Goal: Task Accomplishment & Management: Manage account settings

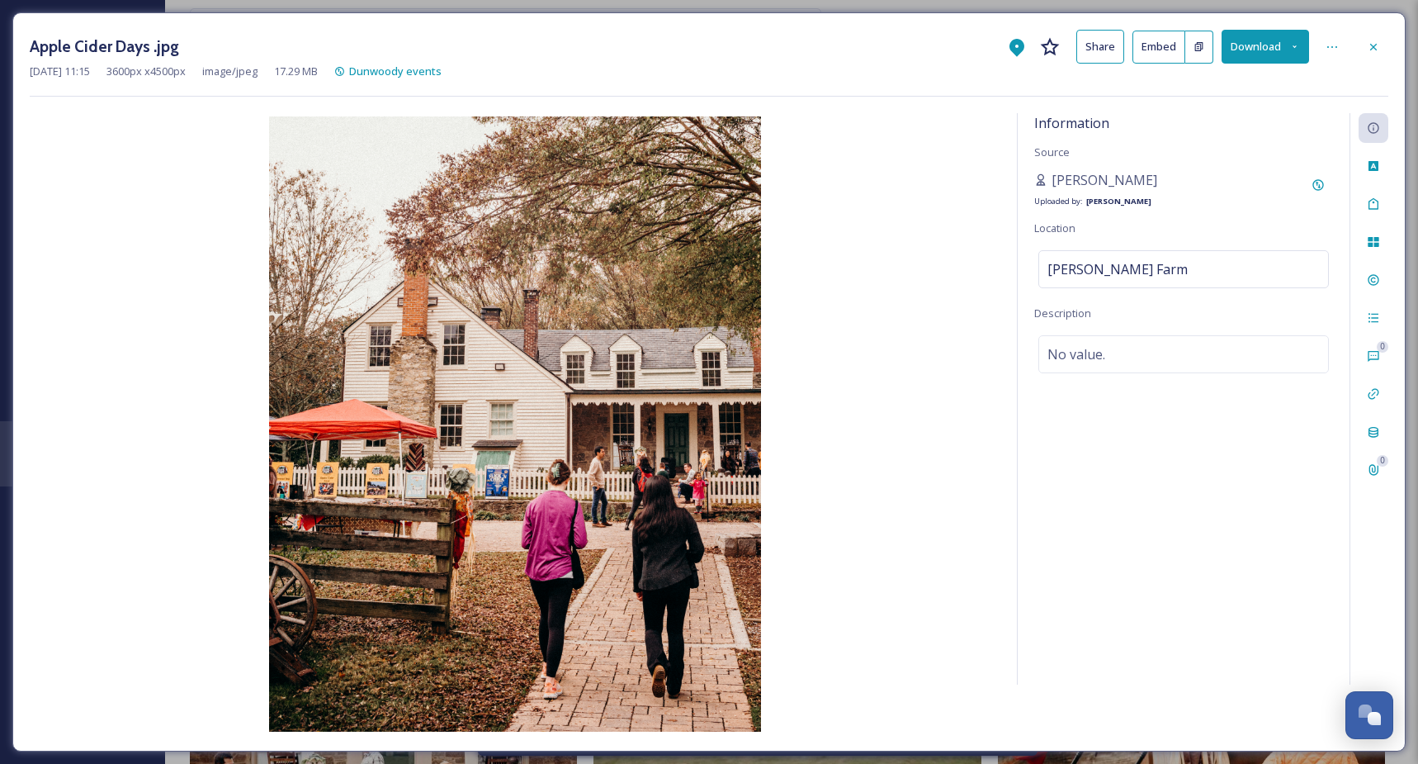
scroll to position [1999, 0]
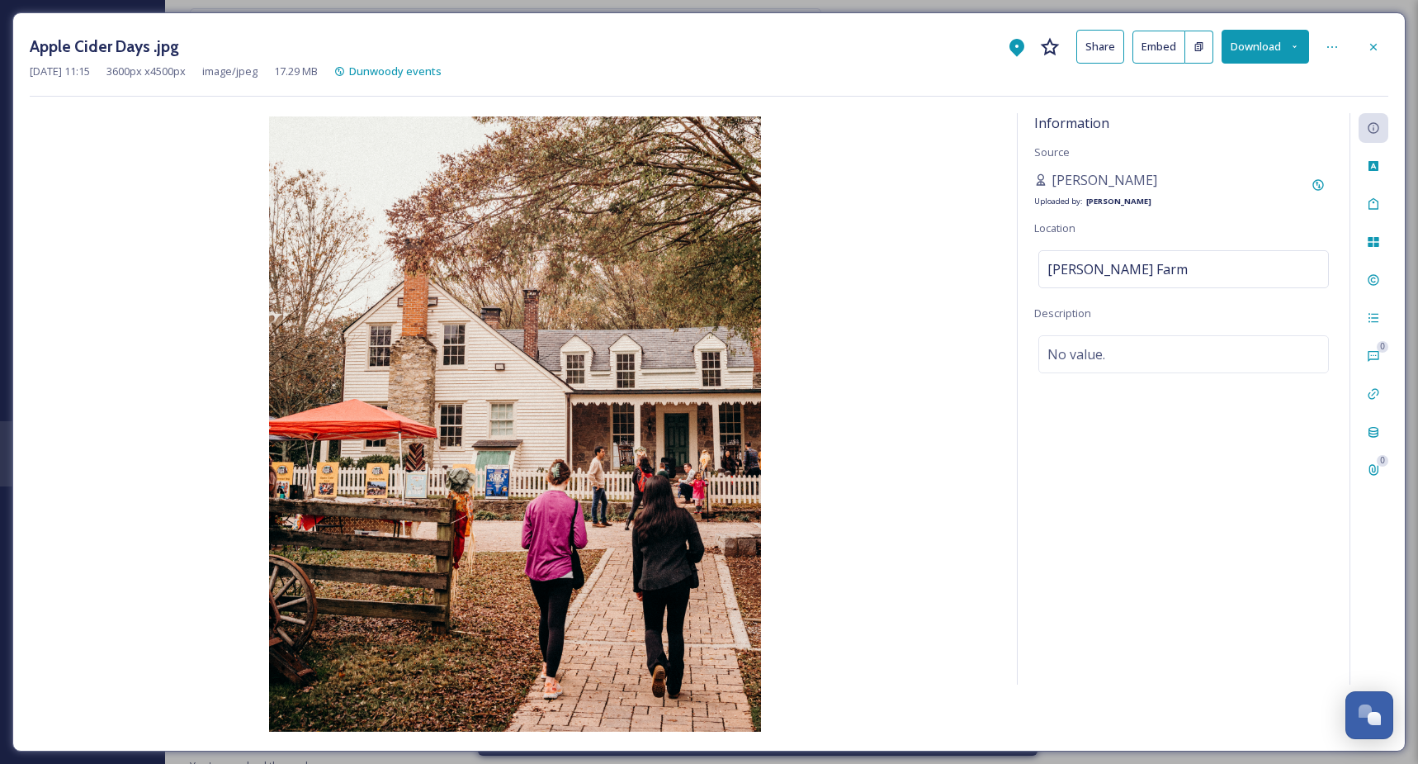
click at [822, 9] on div "Apple Cider Days .jpg Share Embed Download Jul 15 2025 11:15 3600 px x 4500 px …" at bounding box center [709, 382] width 1418 height 764
click at [1362, 52] on div at bounding box center [1374, 47] width 30 height 30
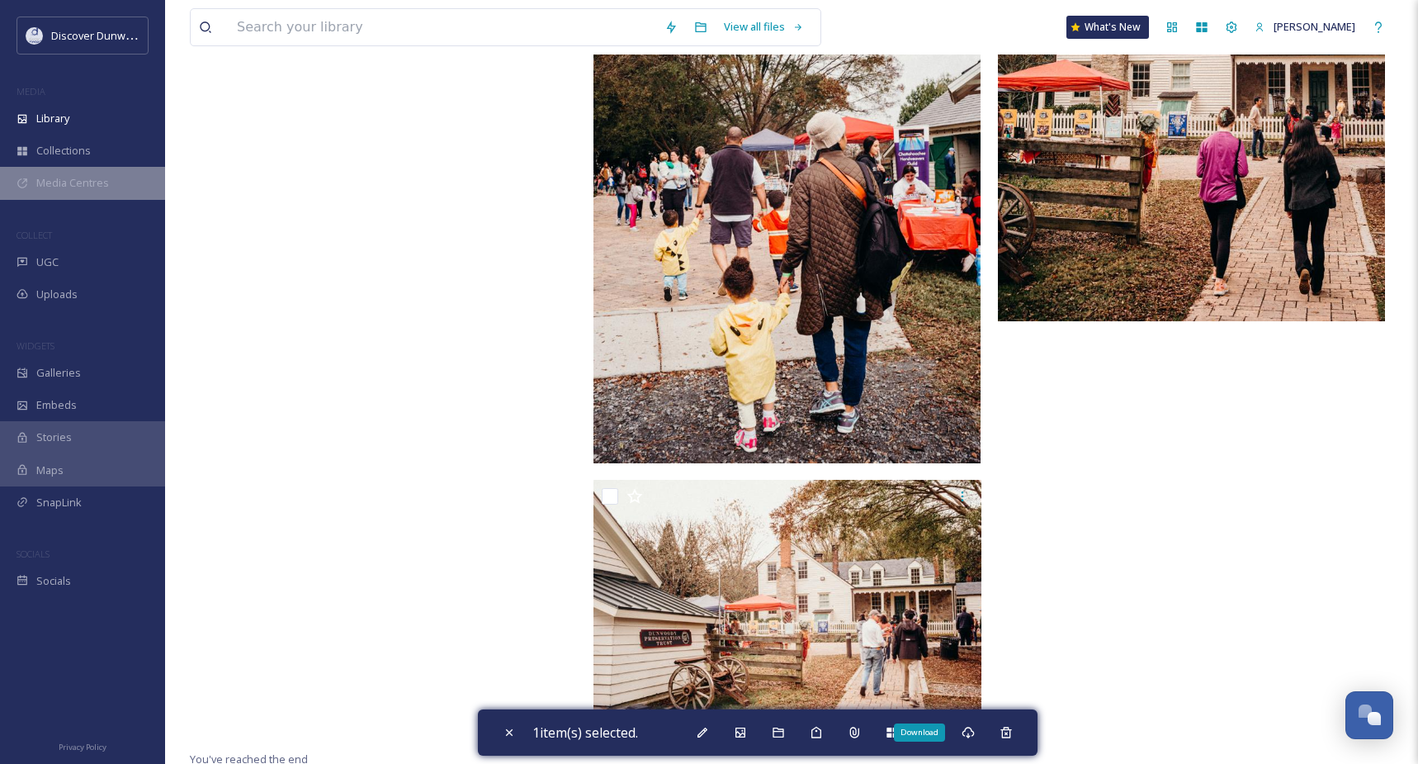
click at [88, 174] on div "Media Centres" at bounding box center [82, 183] width 165 height 32
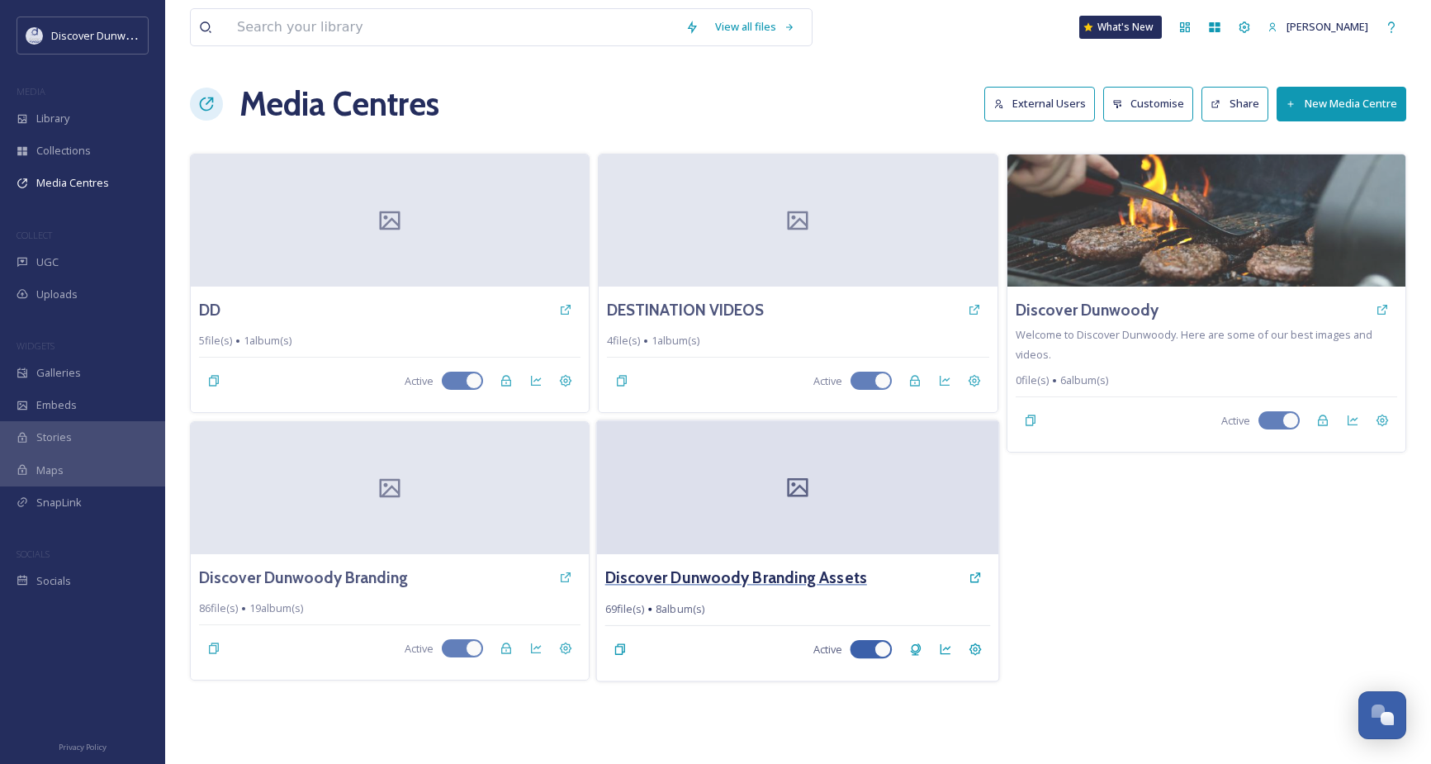
click at [722, 588] on h3 "Discover Dunwoody Branding Assets" at bounding box center [736, 577] width 262 height 24
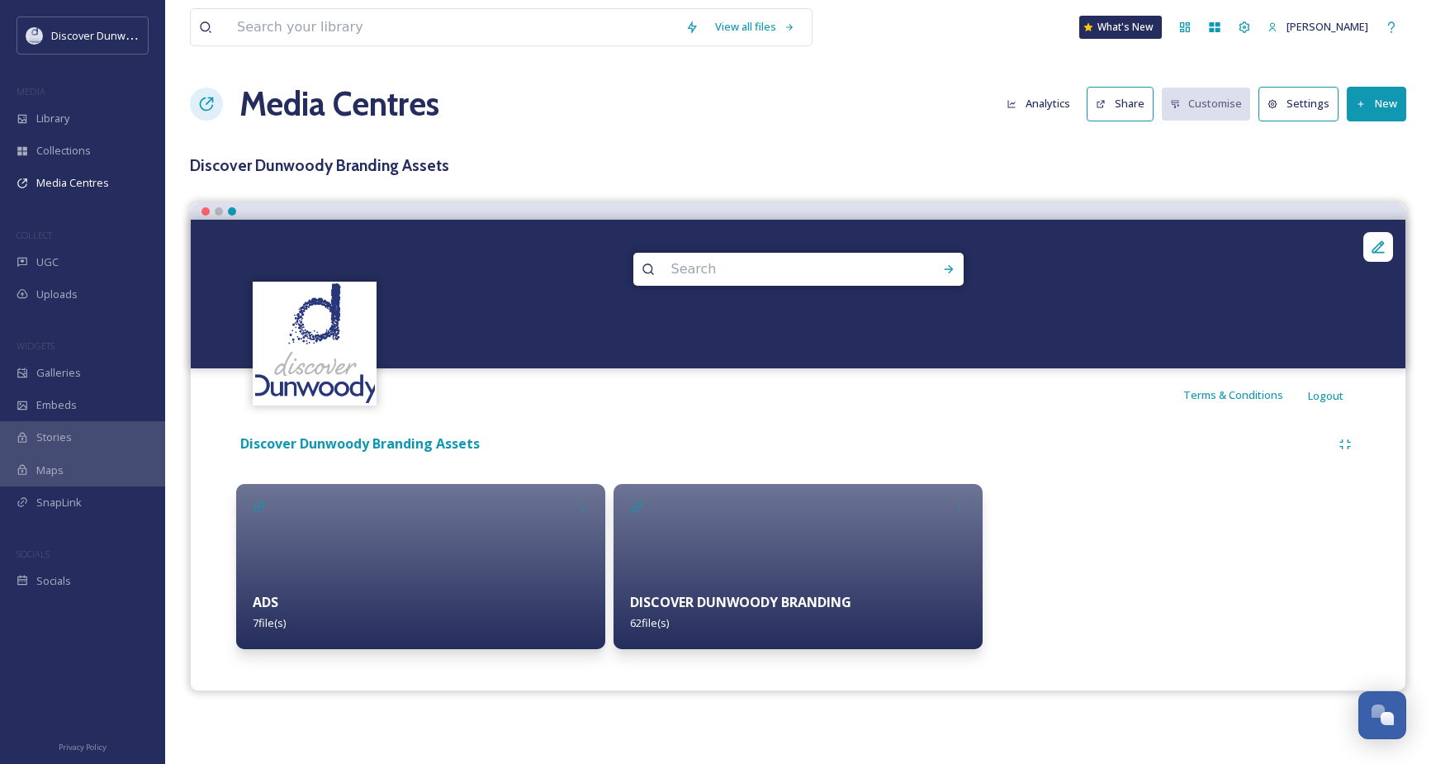
click at [702, 606] on strong "DISCOVER DUNWOODY BRANDING" at bounding box center [740, 602] width 221 height 18
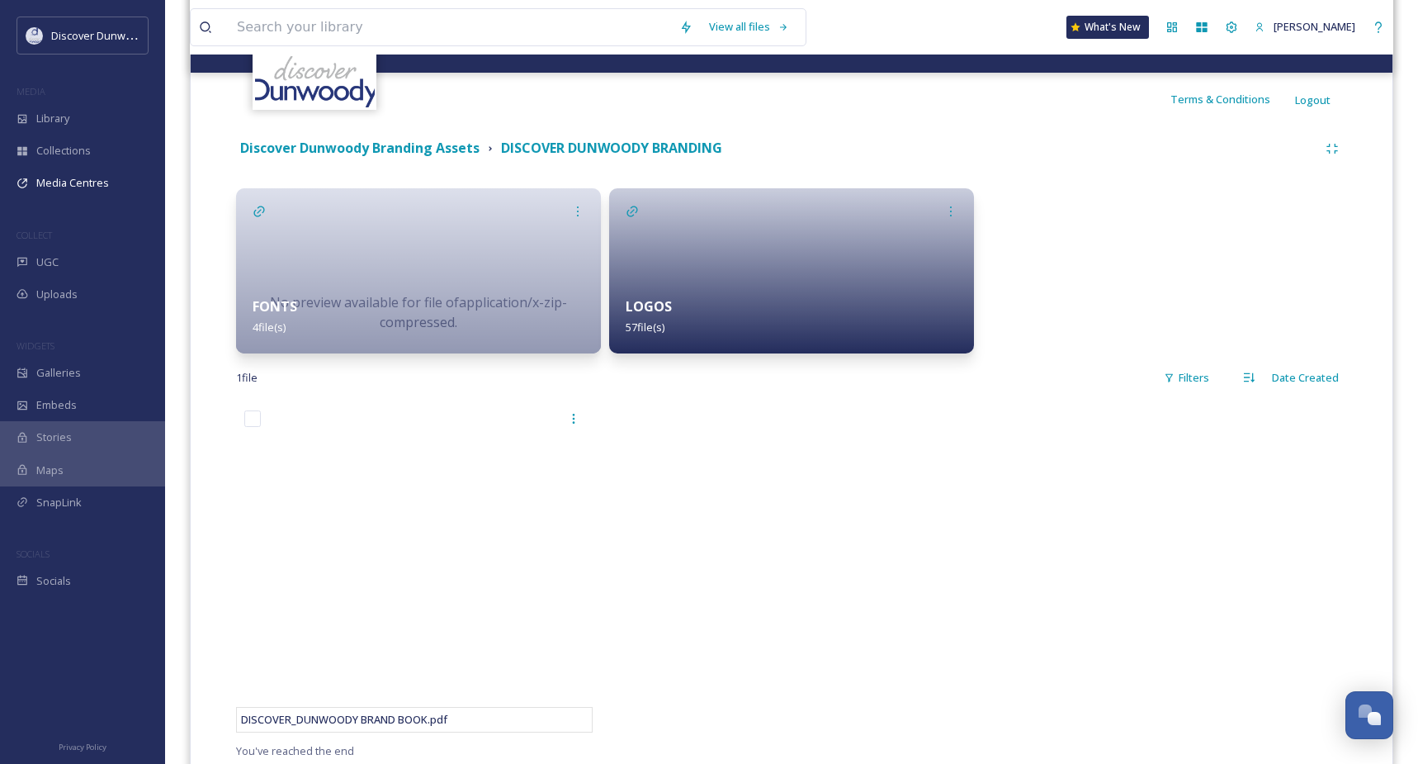
scroll to position [351, 0]
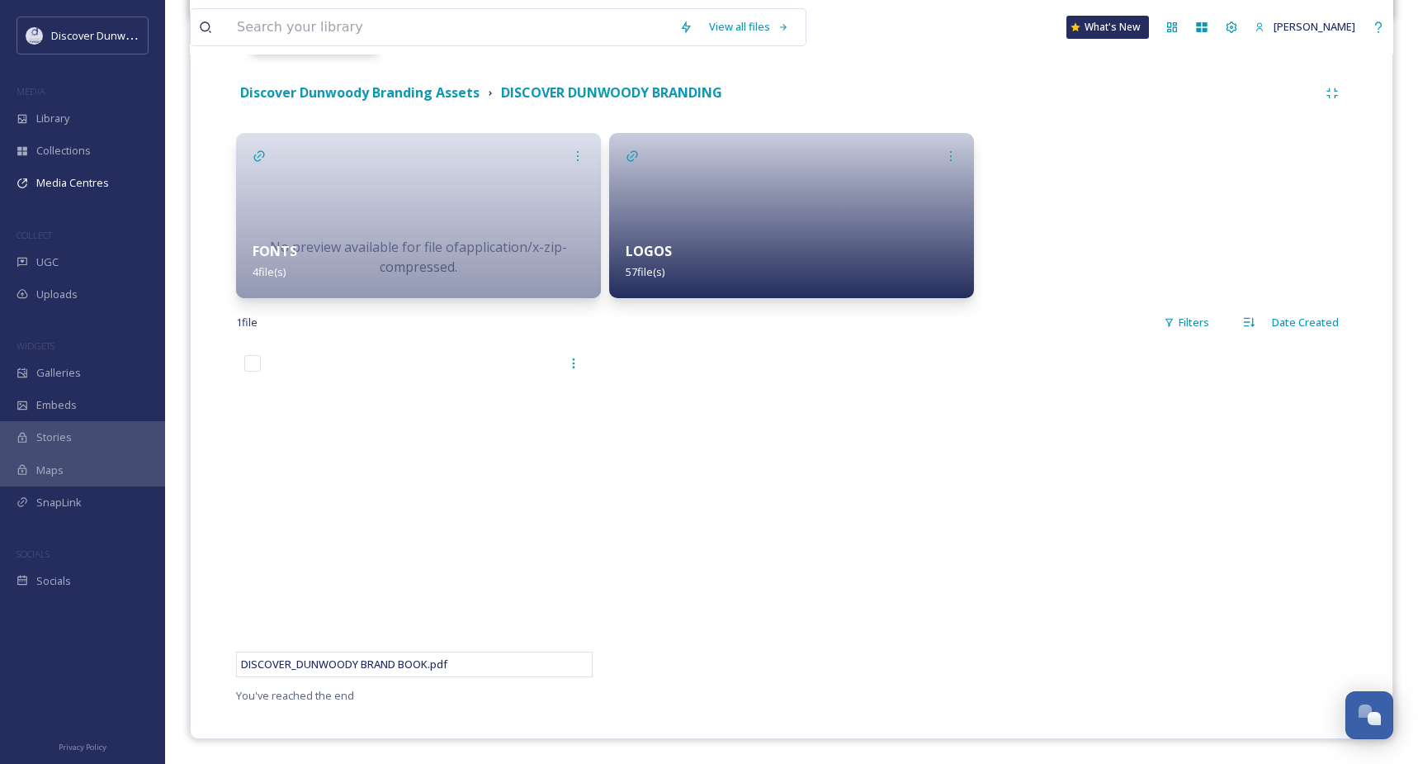
click at [863, 447] on div at bounding box center [791, 516] width 365 height 338
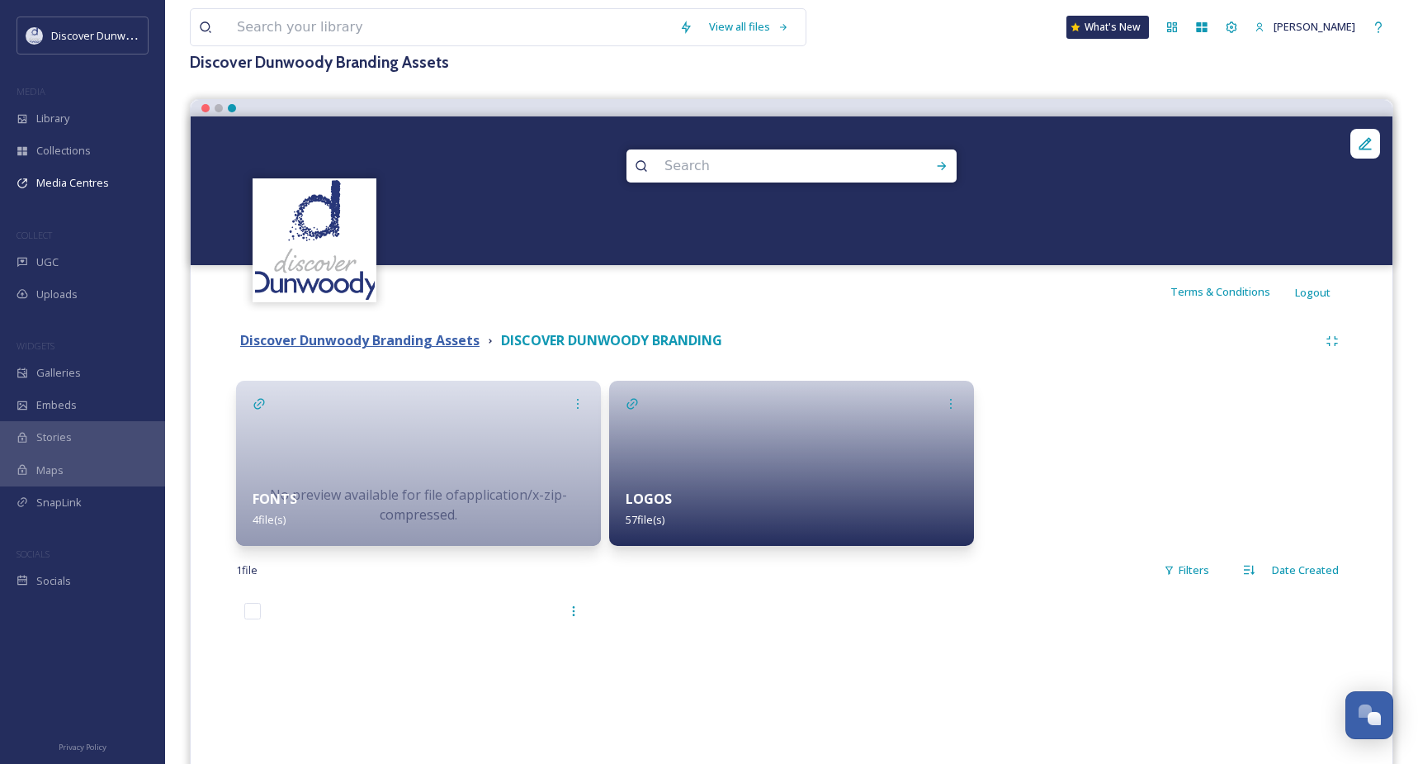
click at [385, 336] on strong "Discover Dunwoody Branding Assets" at bounding box center [359, 340] width 239 height 18
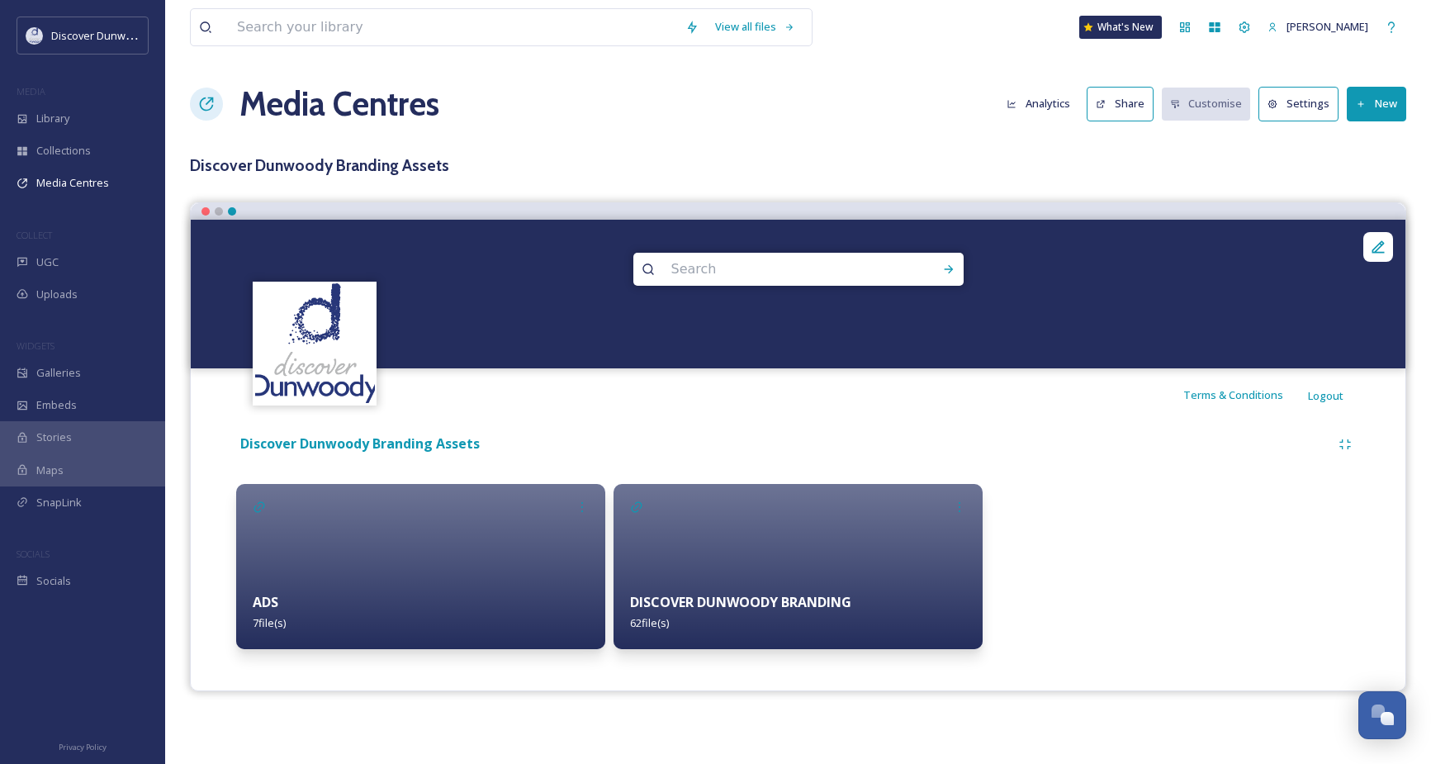
click at [1104, 92] on button "Share" at bounding box center [1119, 104] width 67 height 34
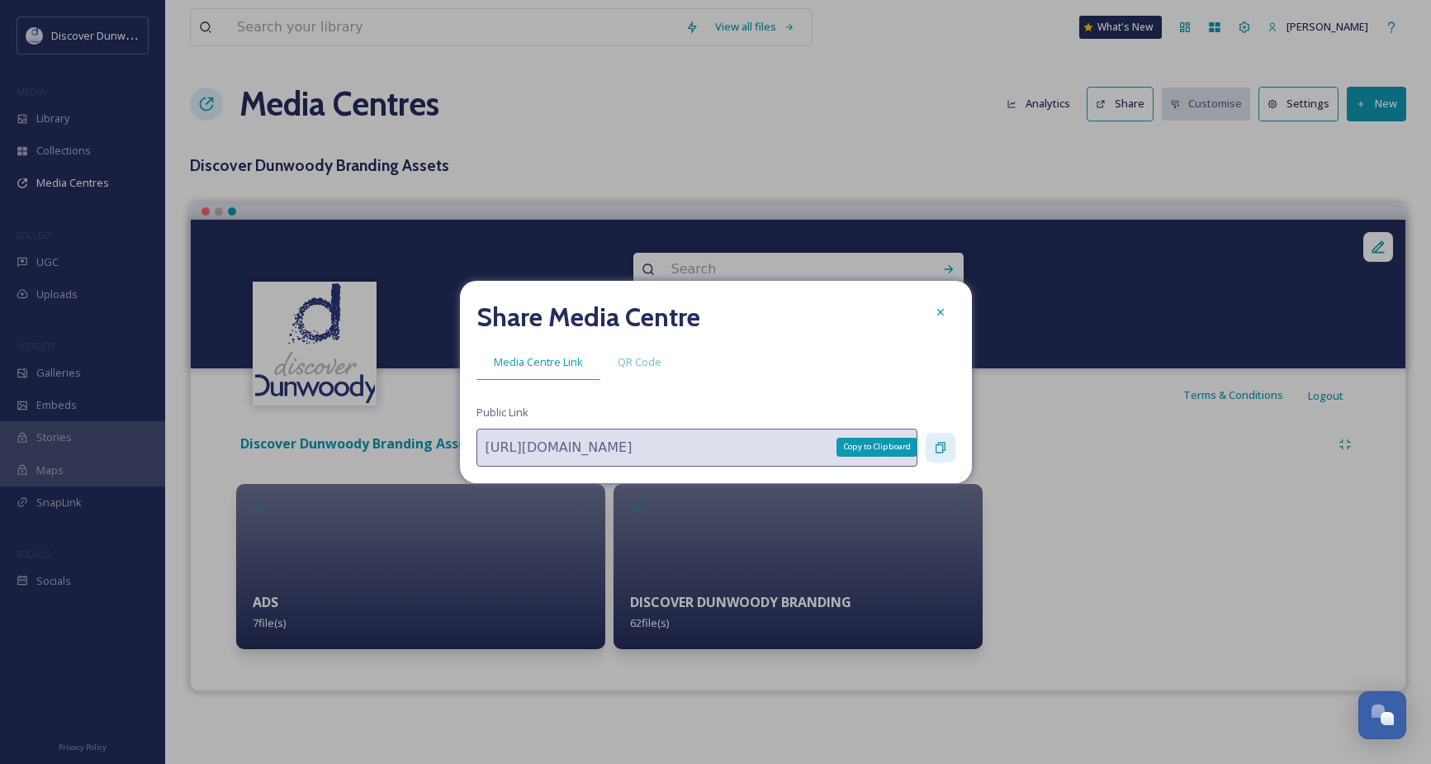
click at [937, 442] on icon at bounding box center [940, 447] width 13 height 13
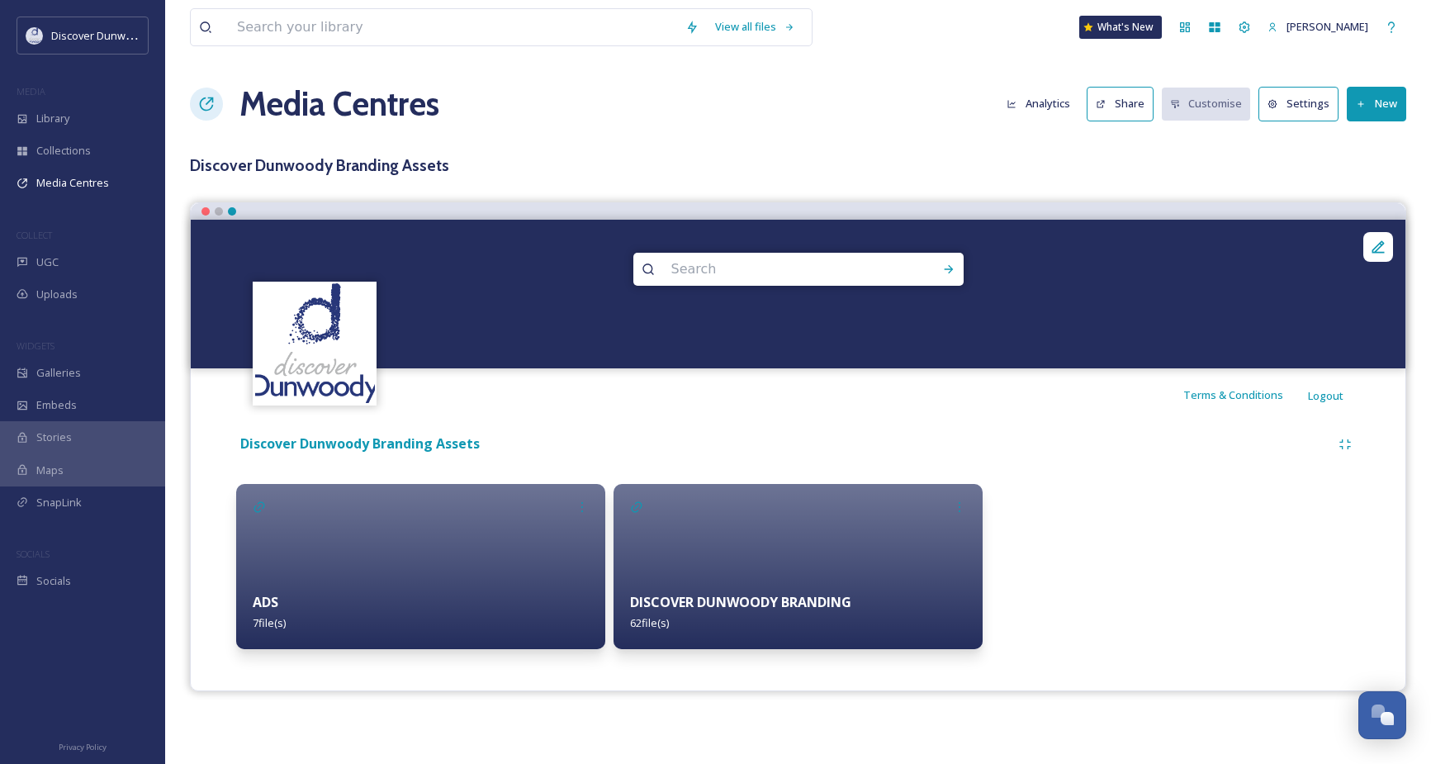
click at [671, 609] on strong "DISCOVER DUNWOODY BRANDING" at bounding box center [740, 602] width 221 height 18
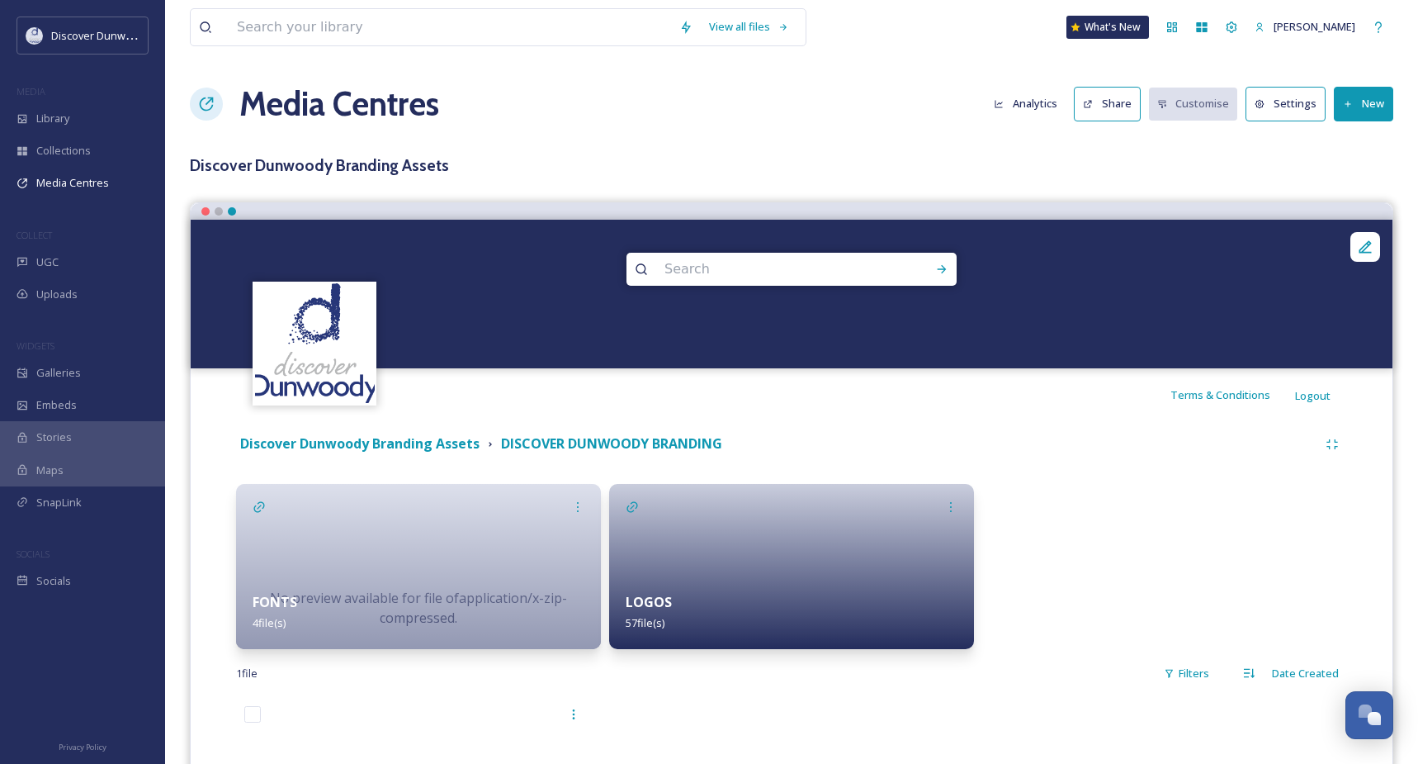
click at [671, 594] on div "LOGOS 57 file(s)" at bounding box center [791, 611] width 365 height 73
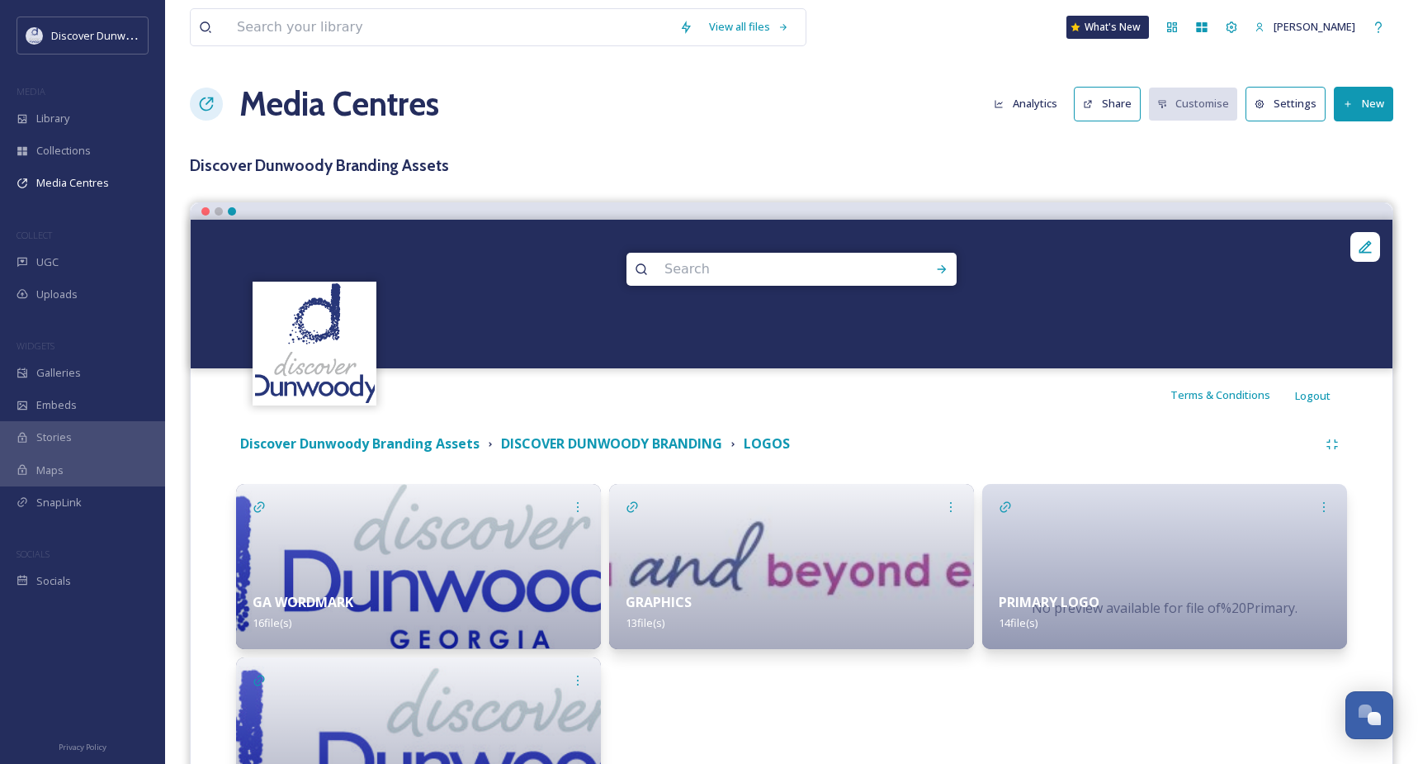
click at [1130, 108] on button "Share" at bounding box center [1107, 104] width 67 height 34
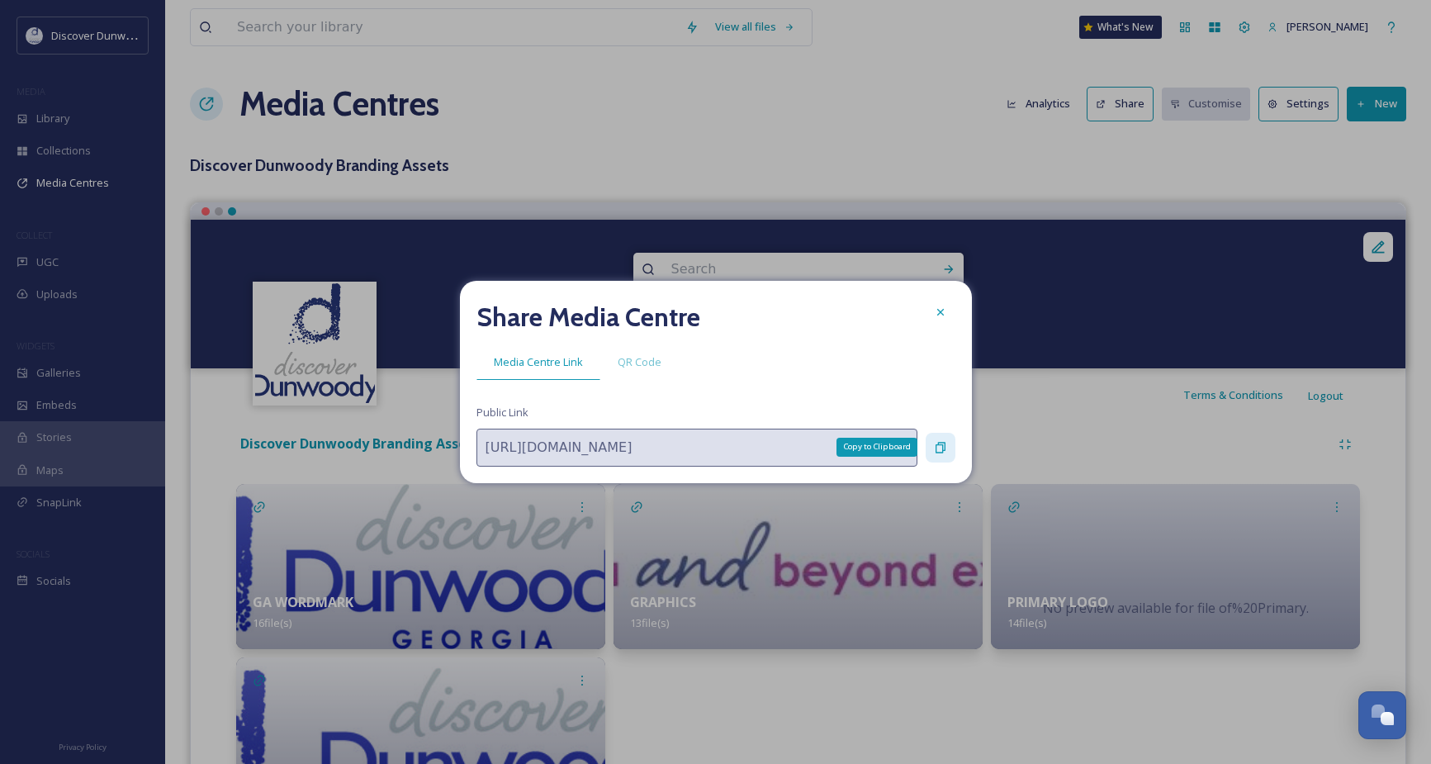
click at [934, 447] on icon at bounding box center [940, 447] width 13 height 13
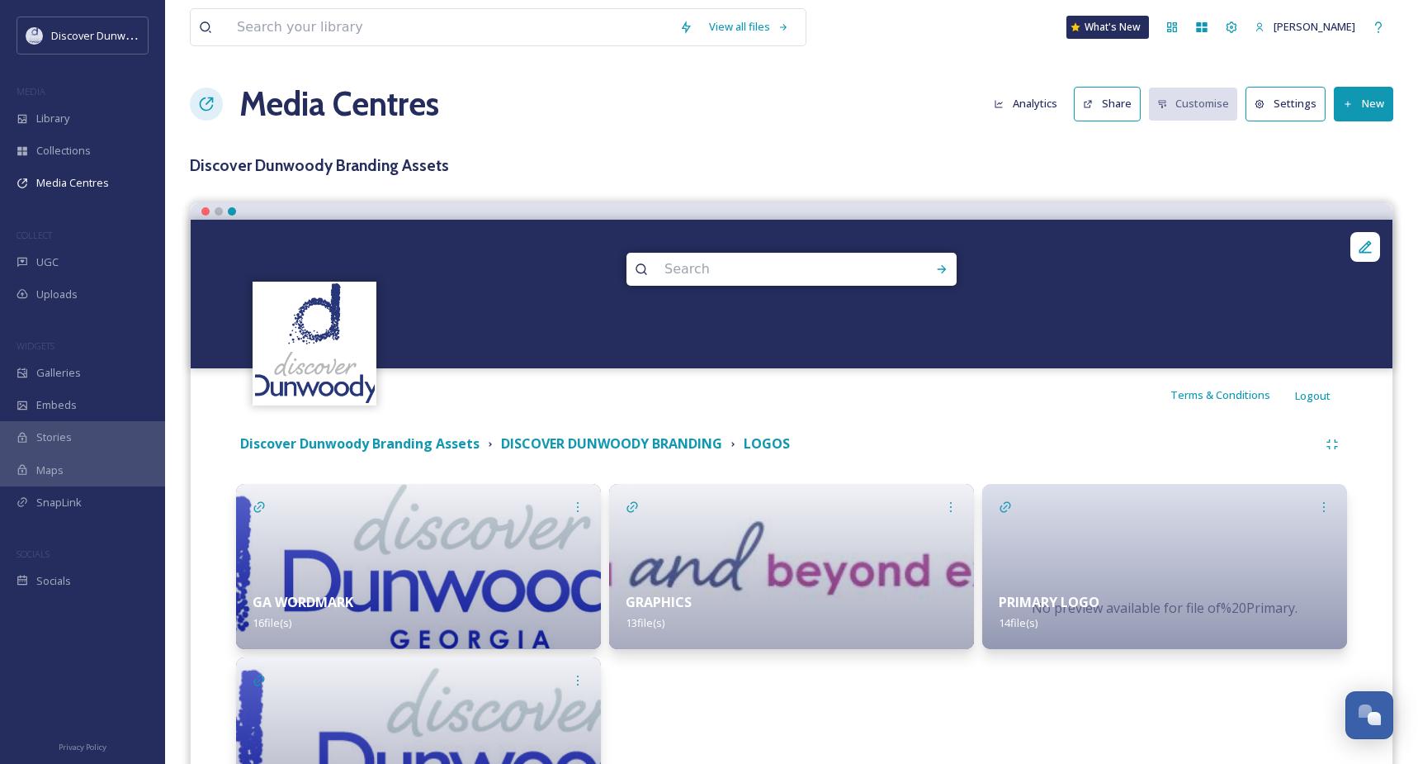
click at [427, 443] on strong "Discover Dunwoody Branding Assets" at bounding box center [359, 443] width 239 height 18
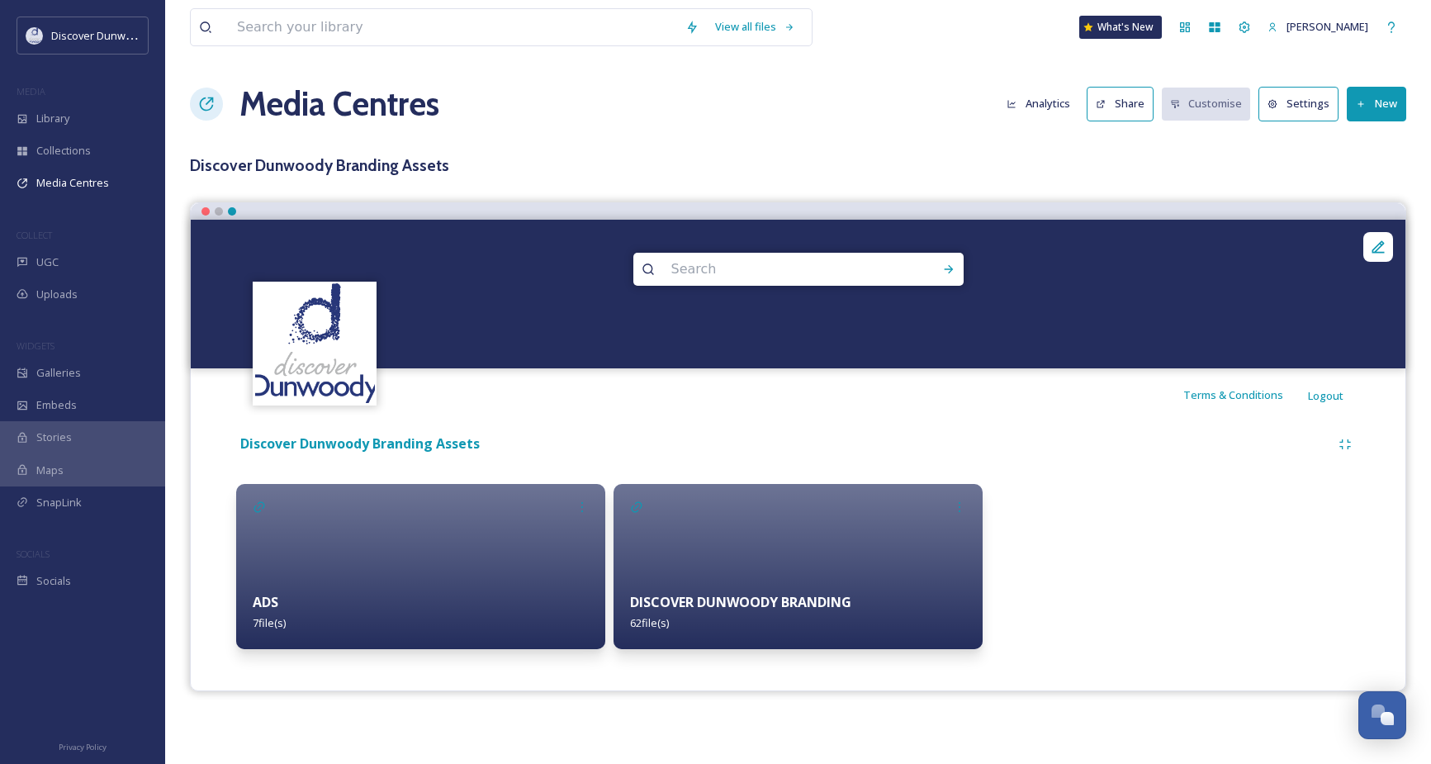
click at [765, 577] on div "DISCOVER DUNWOODY BRANDING 62 file(s)" at bounding box center [797, 611] width 369 height 73
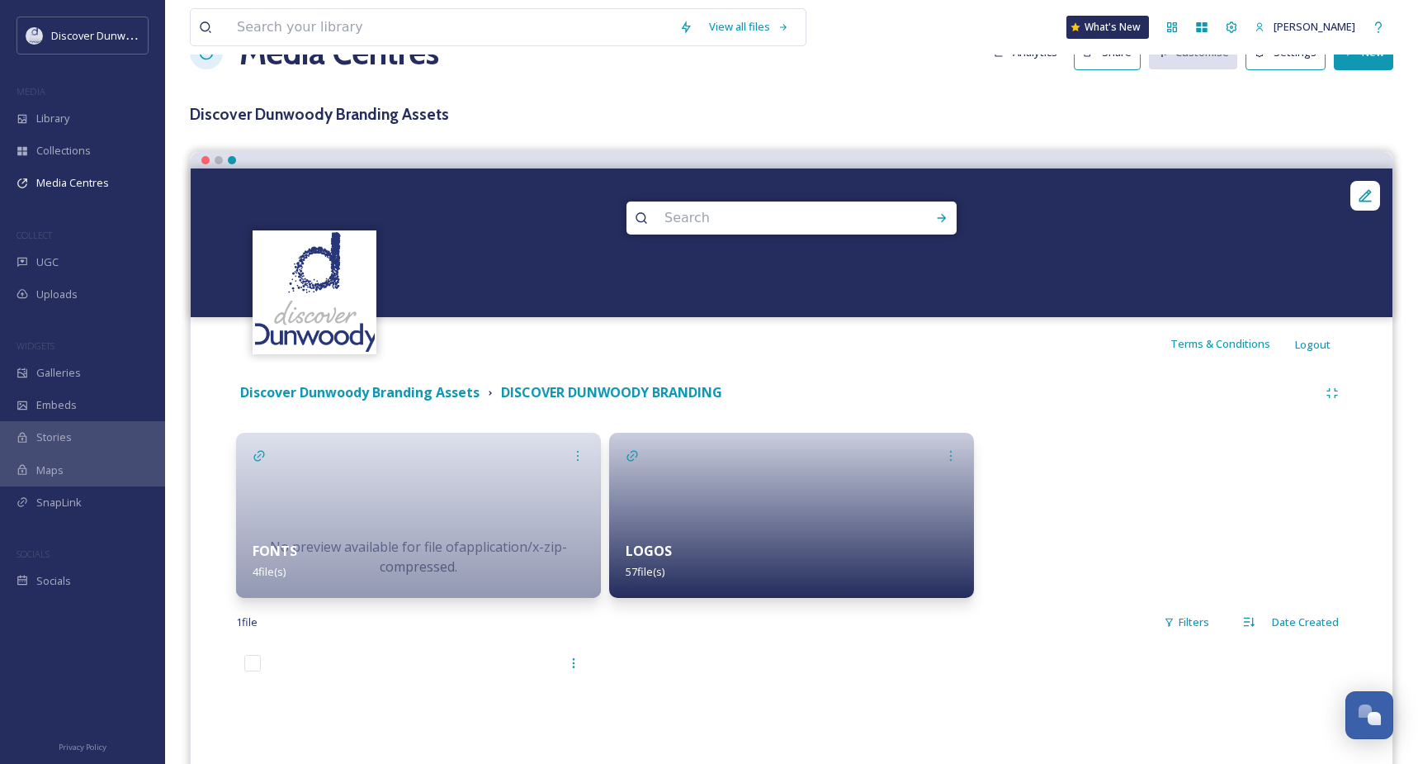
scroll to position [248, 0]
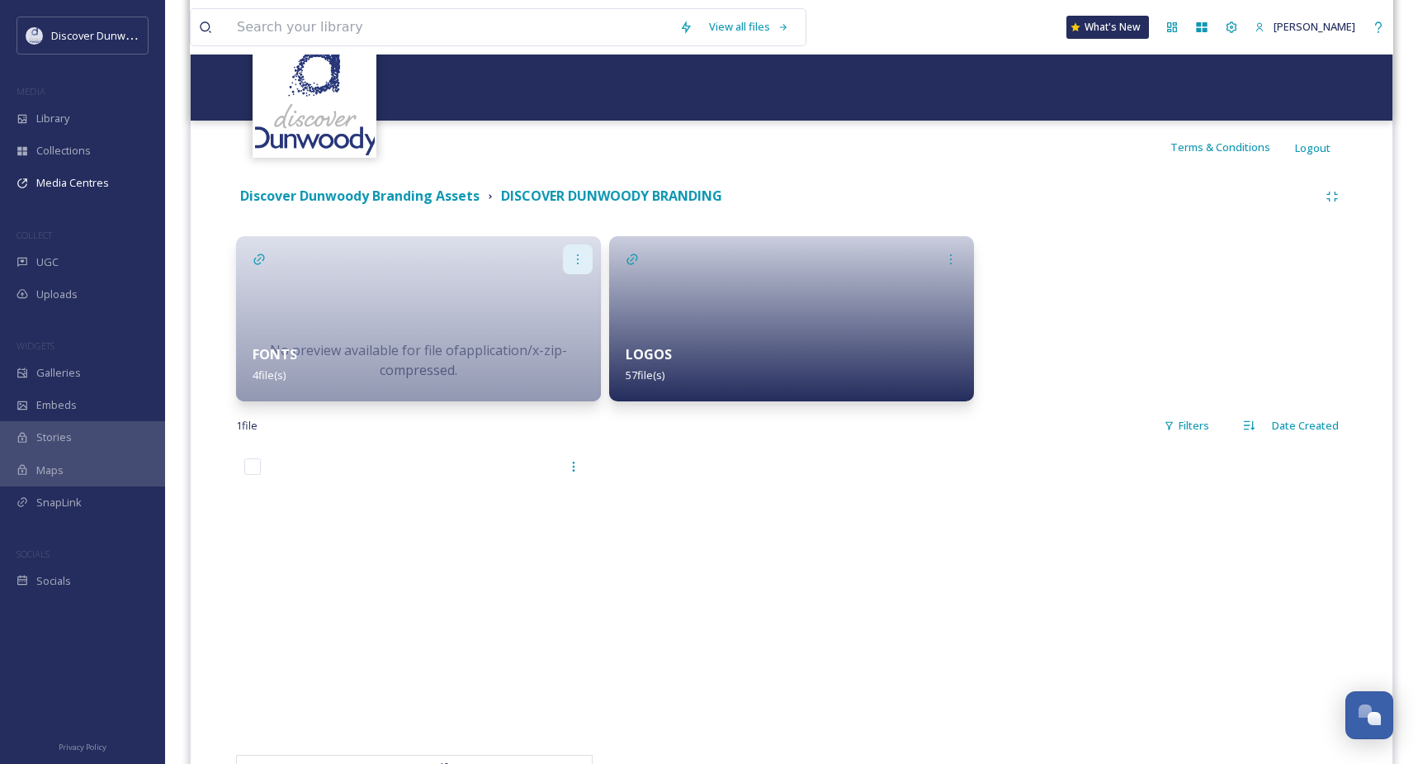
click at [582, 251] on div at bounding box center [578, 259] width 30 height 30
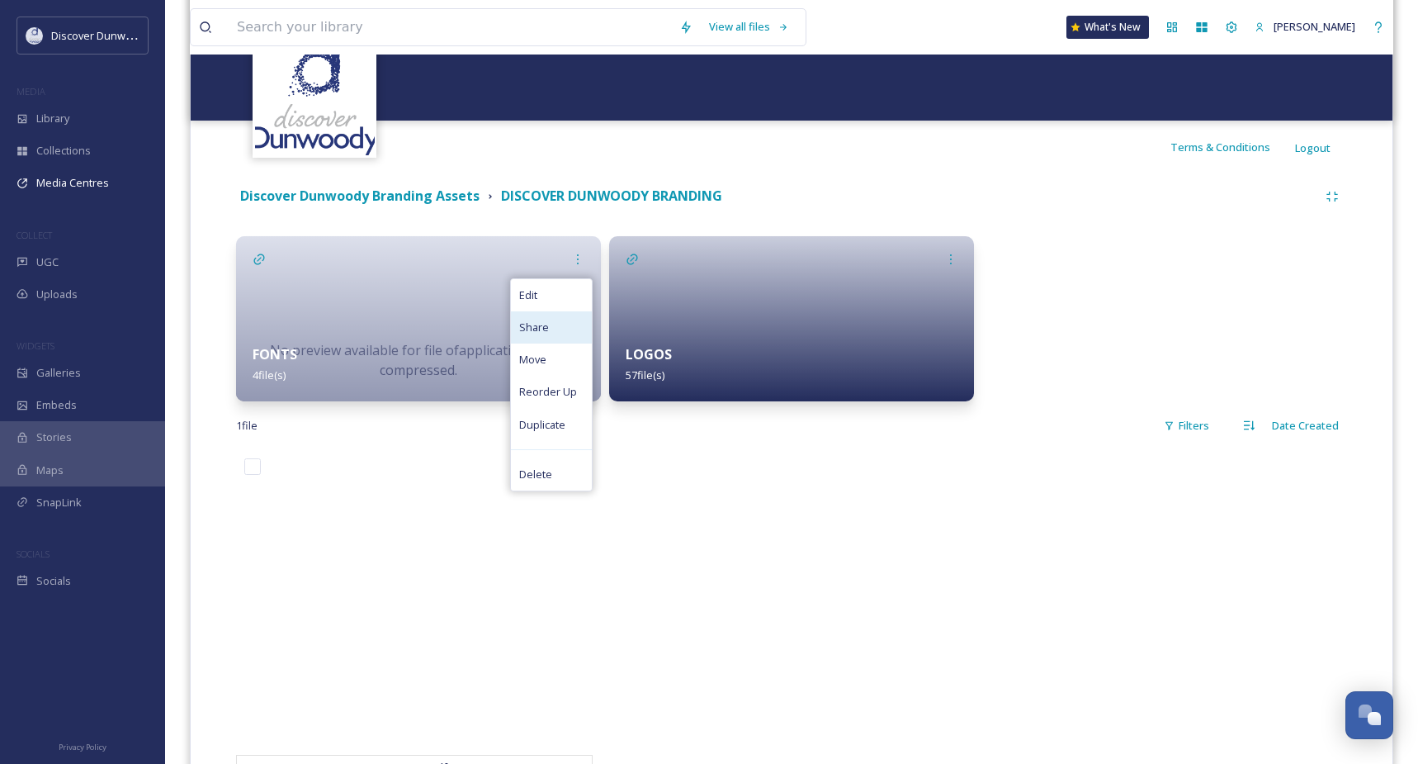
click at [533, 336] on div "Share" at bounding box center [551, 327] width 81 height 32
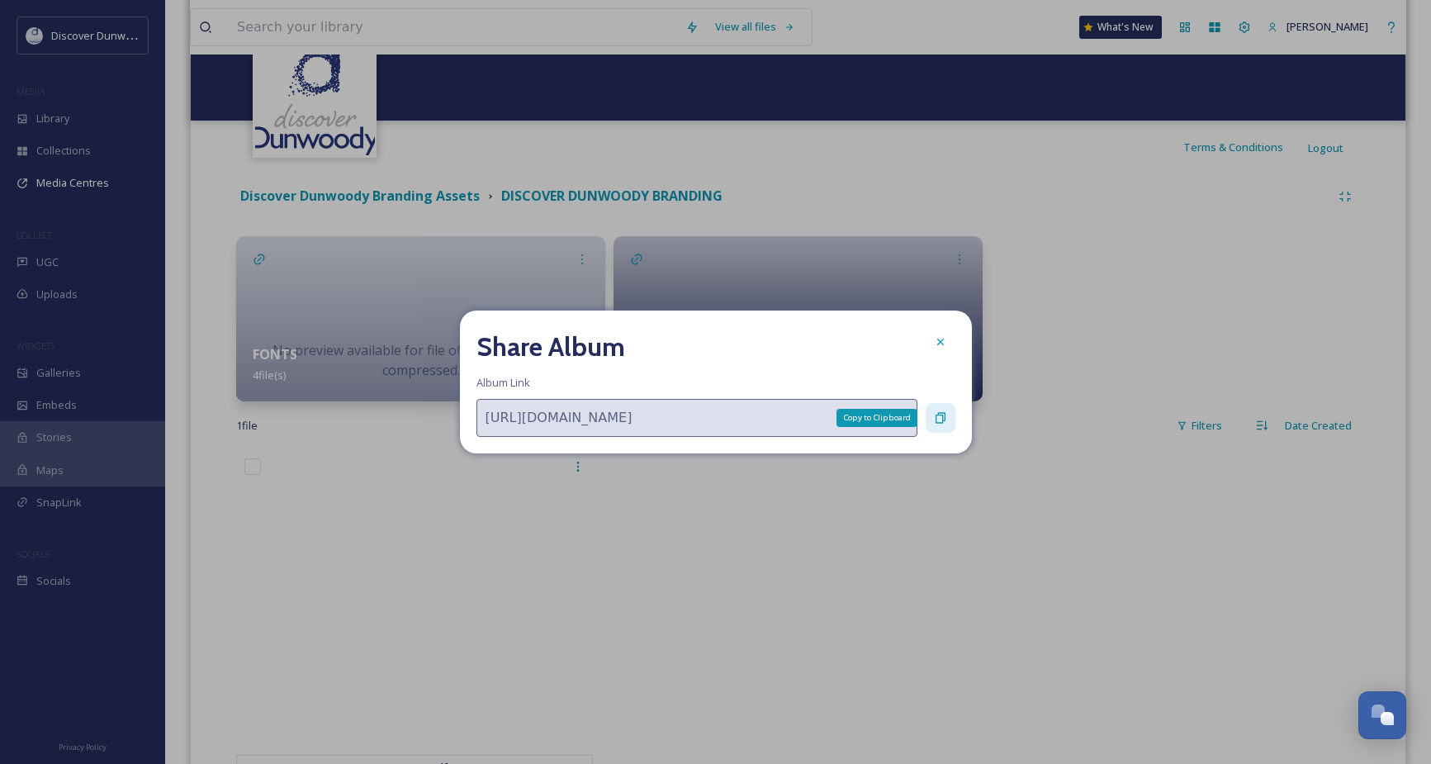
click at [941, 412] on icon at bounding box center [940, 417] width 13 height 13
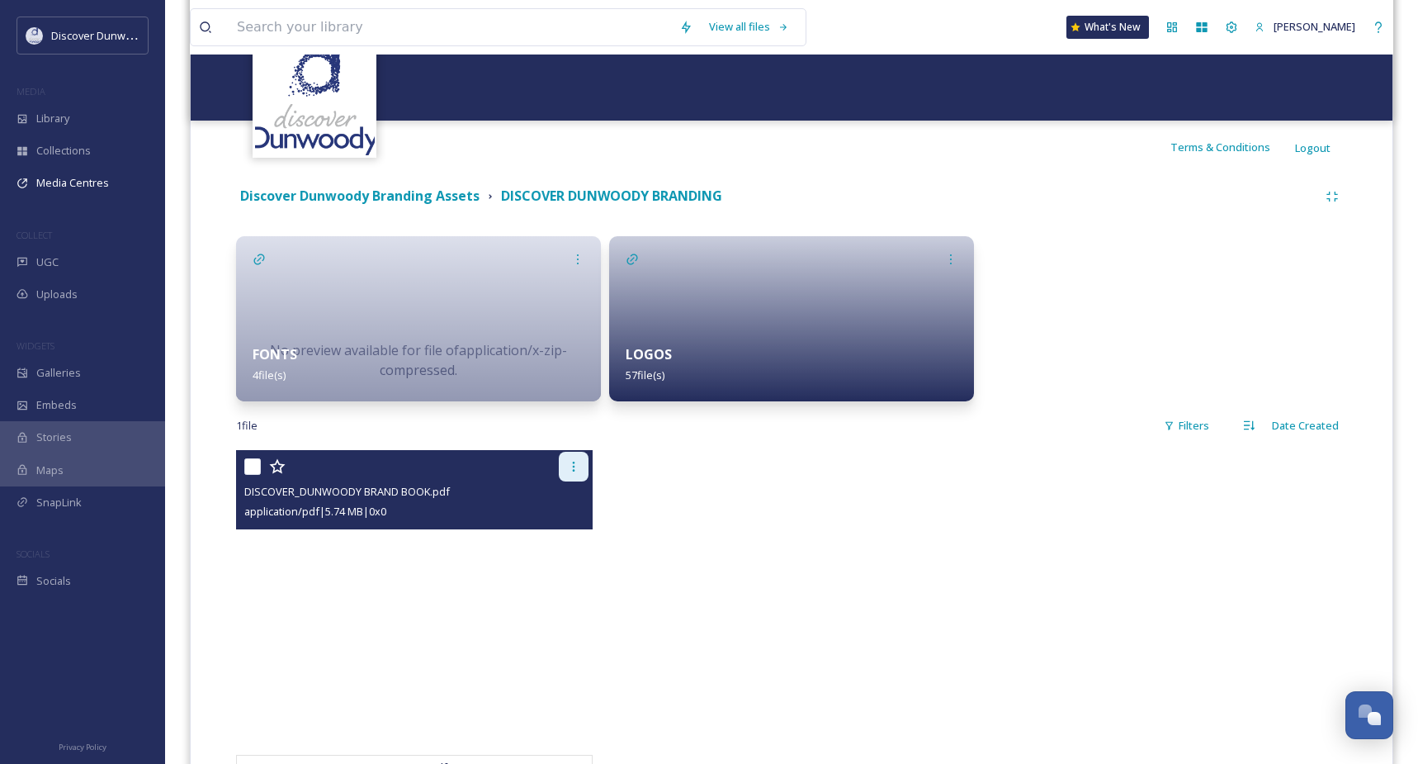
click at [573, 464] on icon at bounding box center [573, 466] width 13 height 13
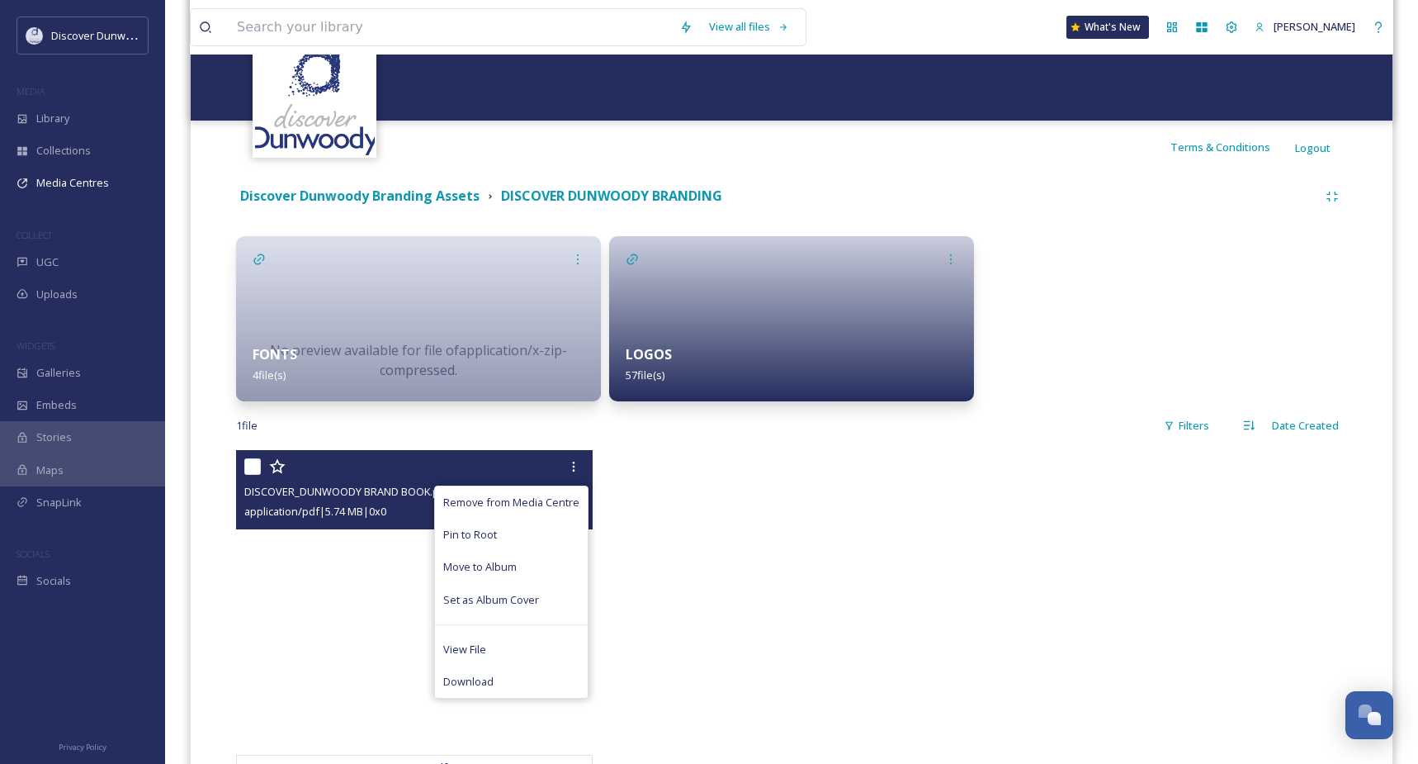
click at [255, 470] on input "checkbox" at bounding box center [252, 466] width 17 height 17
checkbox input "true"
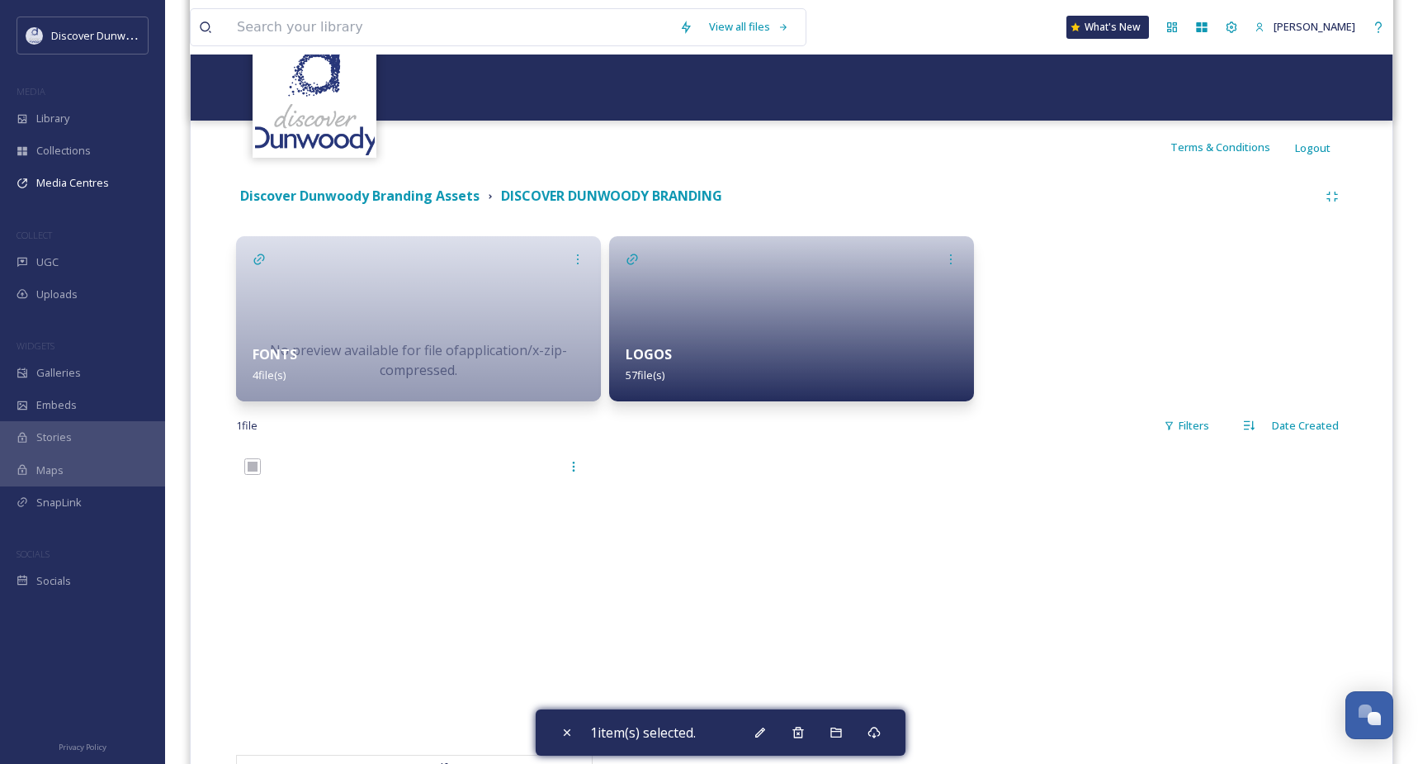
click at [939, 512] on div at bounding box center [791, 619] width 365 height 338
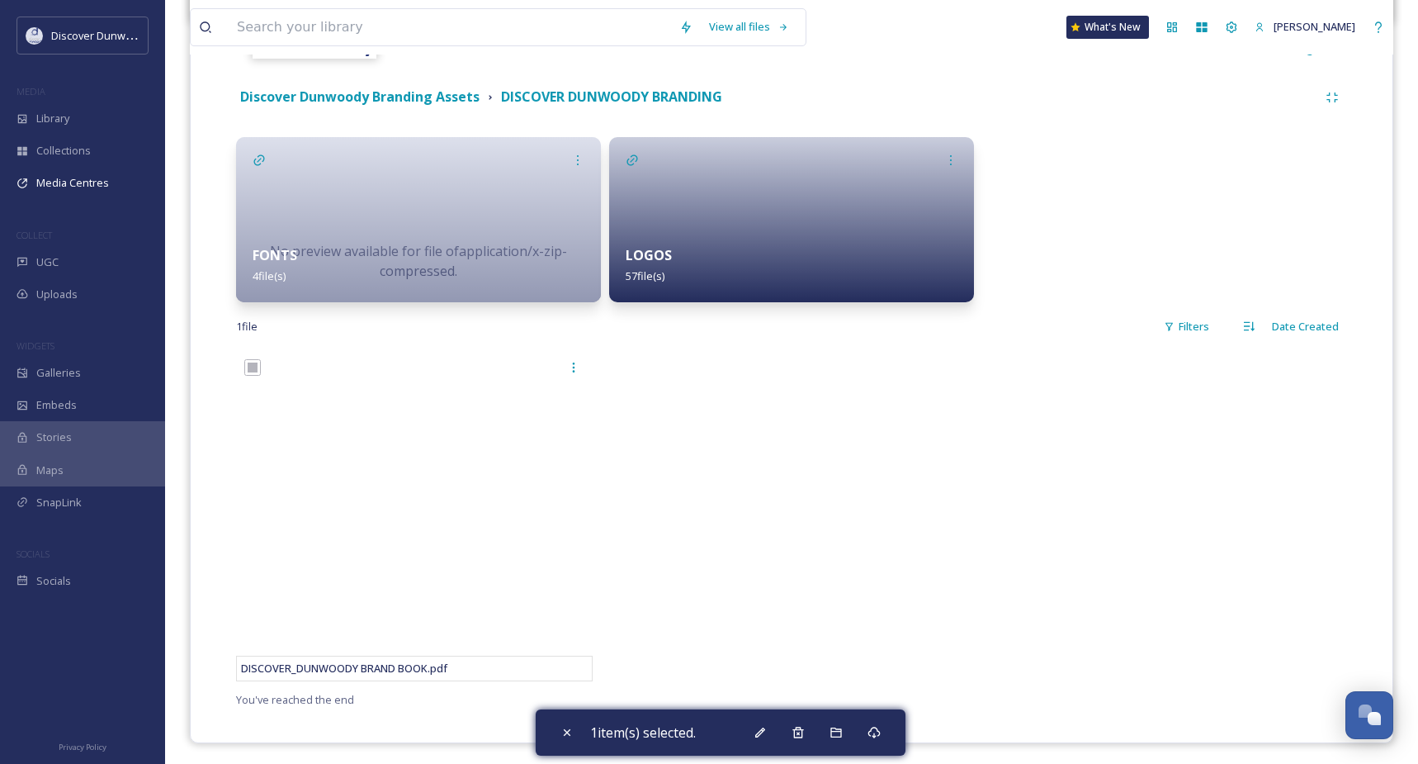
scroll to position [351, 0]
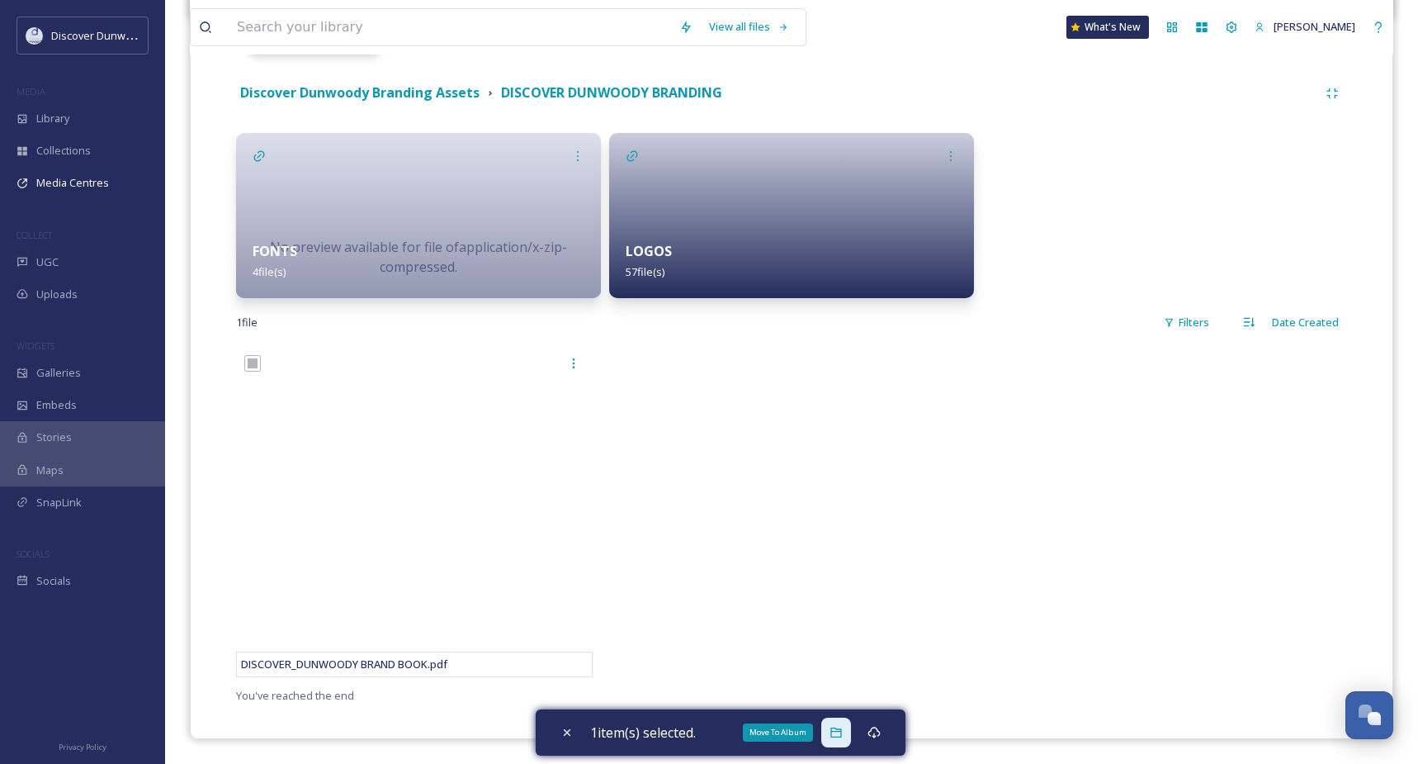
click at [843, 728] on icon at bounding box center [836, 732] width 13 height 13
click at [949, 457] on div at bounding box center [791, 516] width 365 height 338
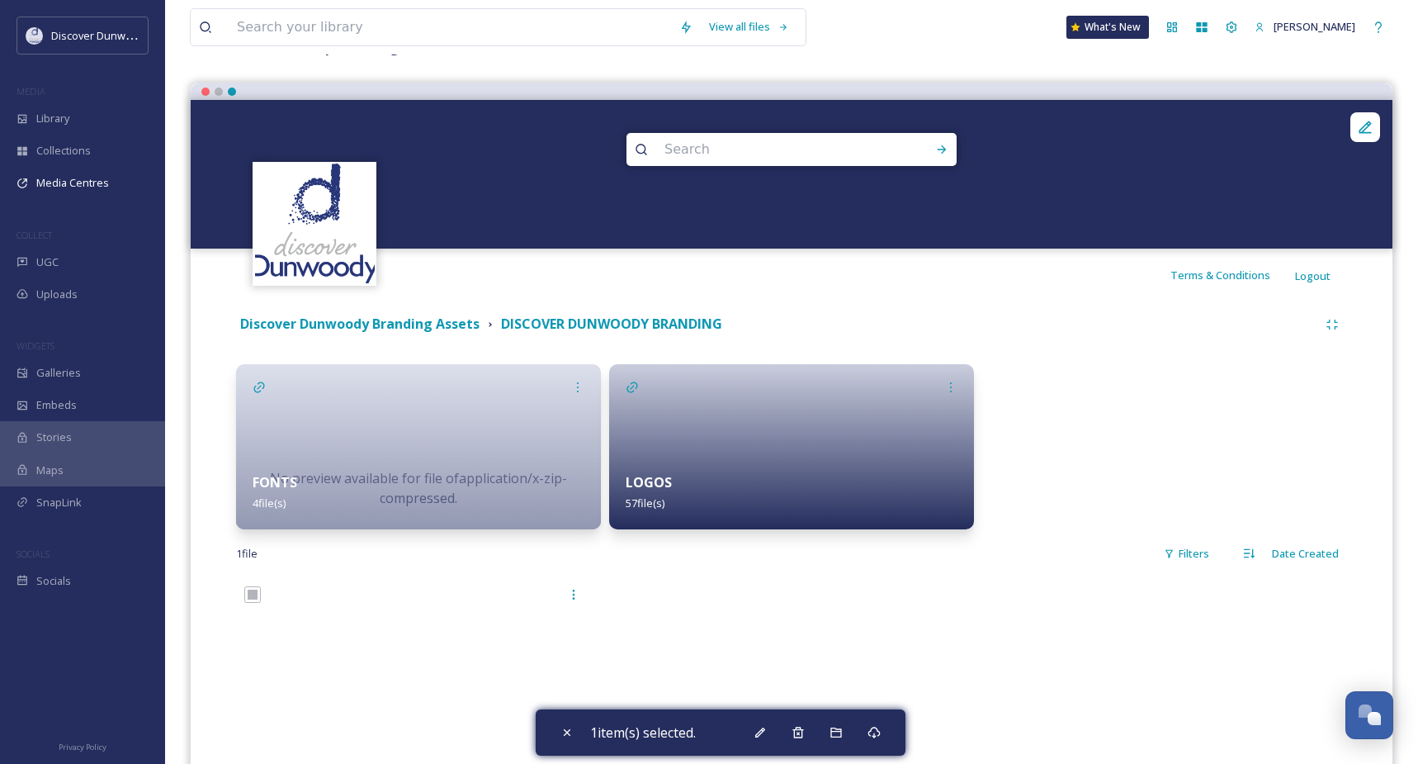
scroll to position [103, 0]
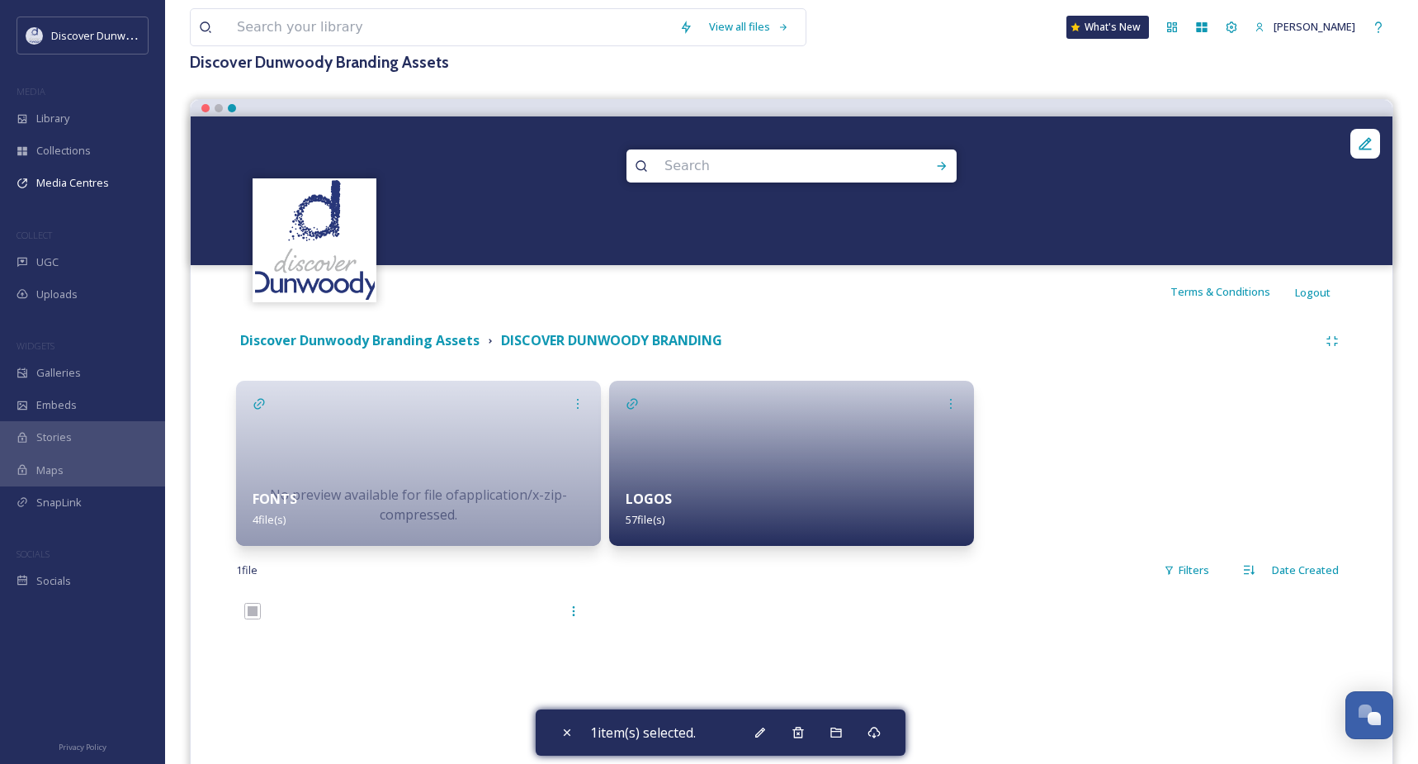
click at [1118, 391] on div at bounding box center [1164, 463] width 365 height 165
click at [584, 341] on strong "DISCOVER DUNWOODY BRANDING" at bounding box center [611, 340] width 221 height 18
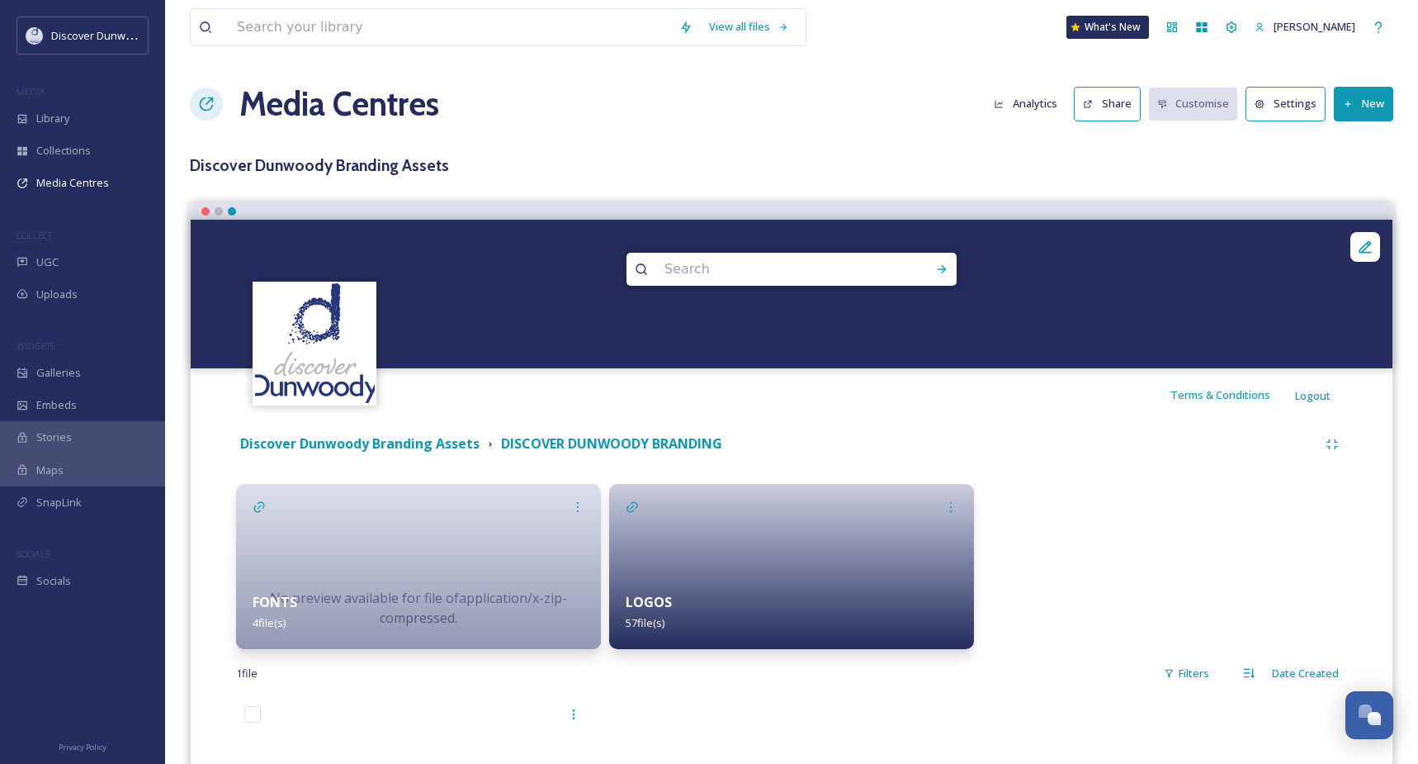
click at [1173, 480] on div "Discover Dunwoody Branding Assets DISCOVER DUNWOODY BRANDING No preview availab…" at bounding box center [791, 742] width 1177 height 643
drag, startPoint x: 1173, startPoint y: 480, endPoint x: 1140, endPoint y: 509, distance: 43.9
click at [1140, 509] on div at bounding box center [1164, 566] width 365 height 165
click at [1365, 95] on button "New" at bounding box center [1363, 104] width 59 height 34
click at [1371, 179] on span "Add Album" at bounding box center [1358, 175] width 54 height 16
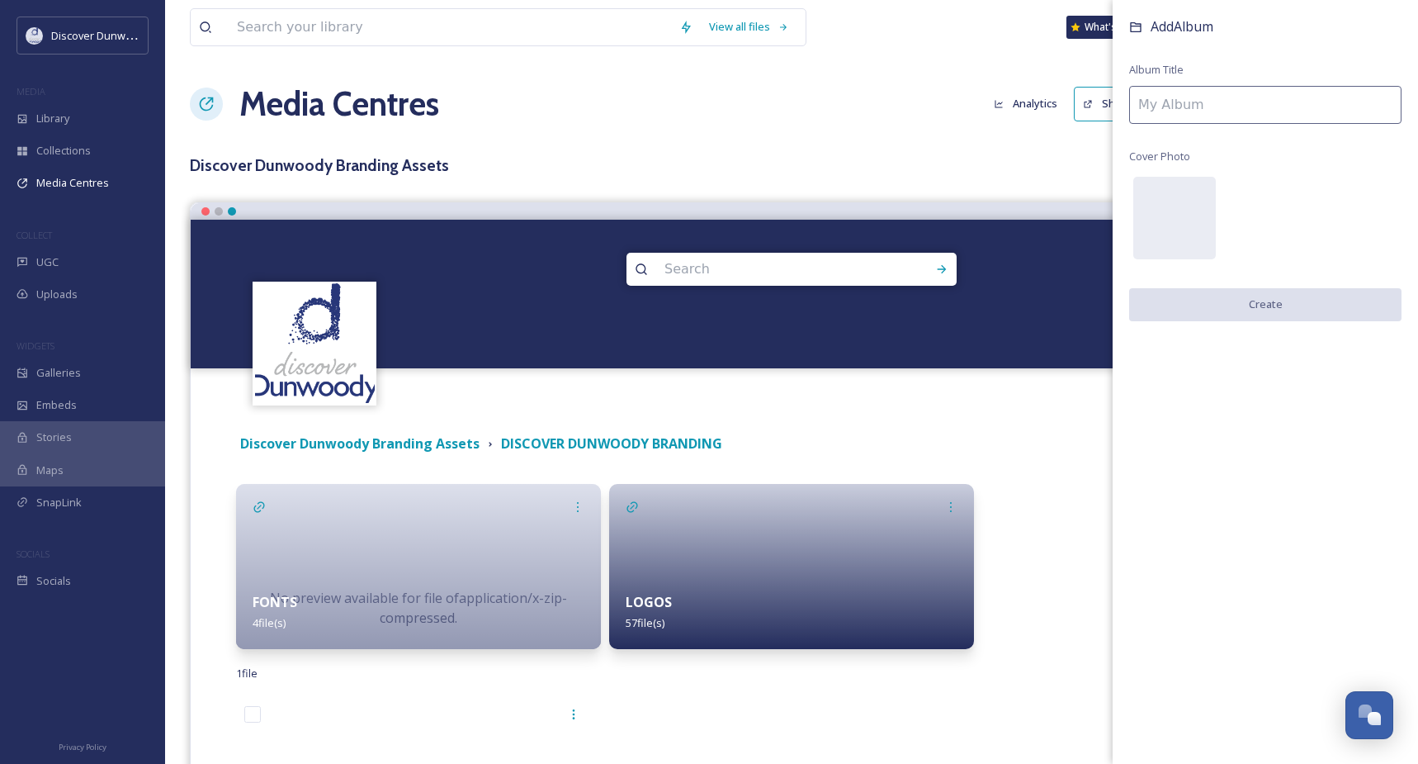
click at [1308, 98] on input at bounding box center [1265, 105] width 272 height 38
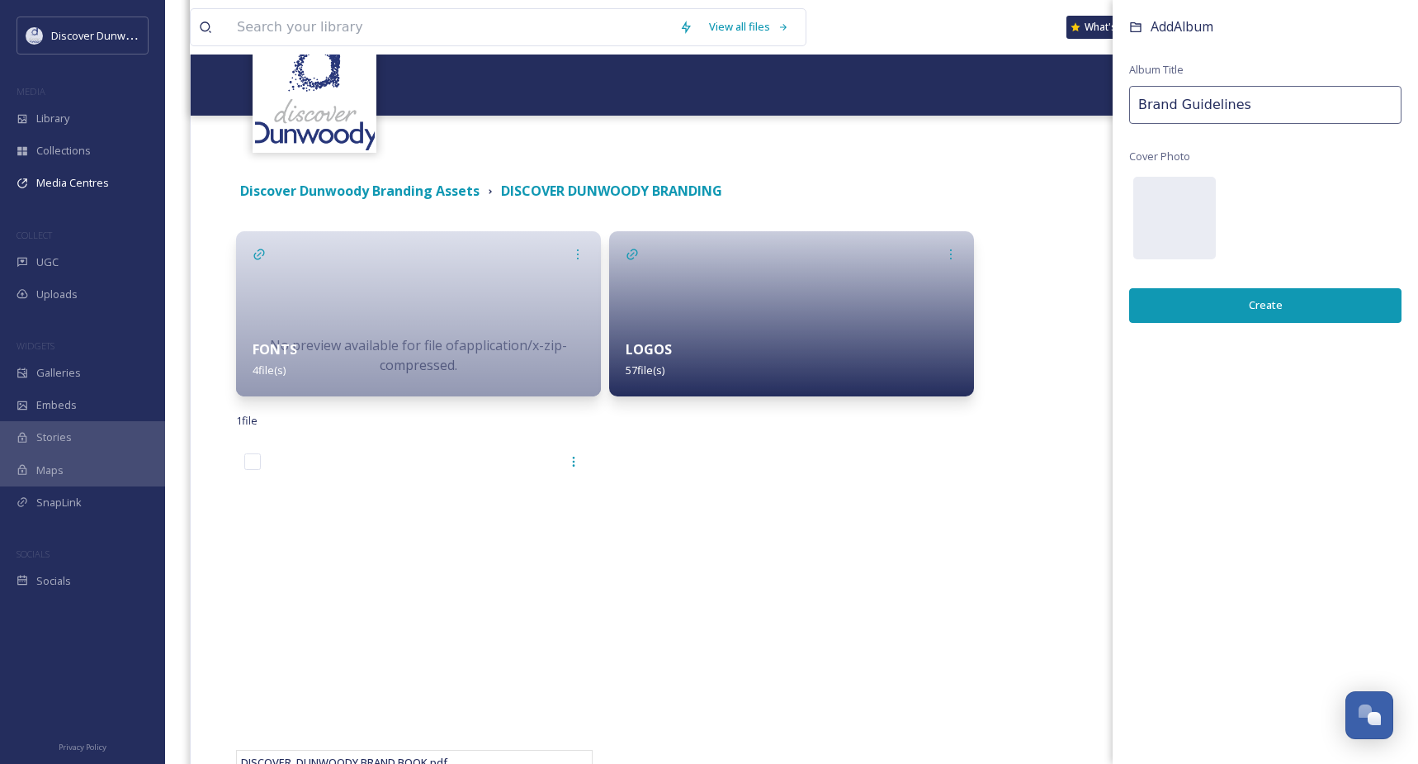
scroll to position [330, 0]
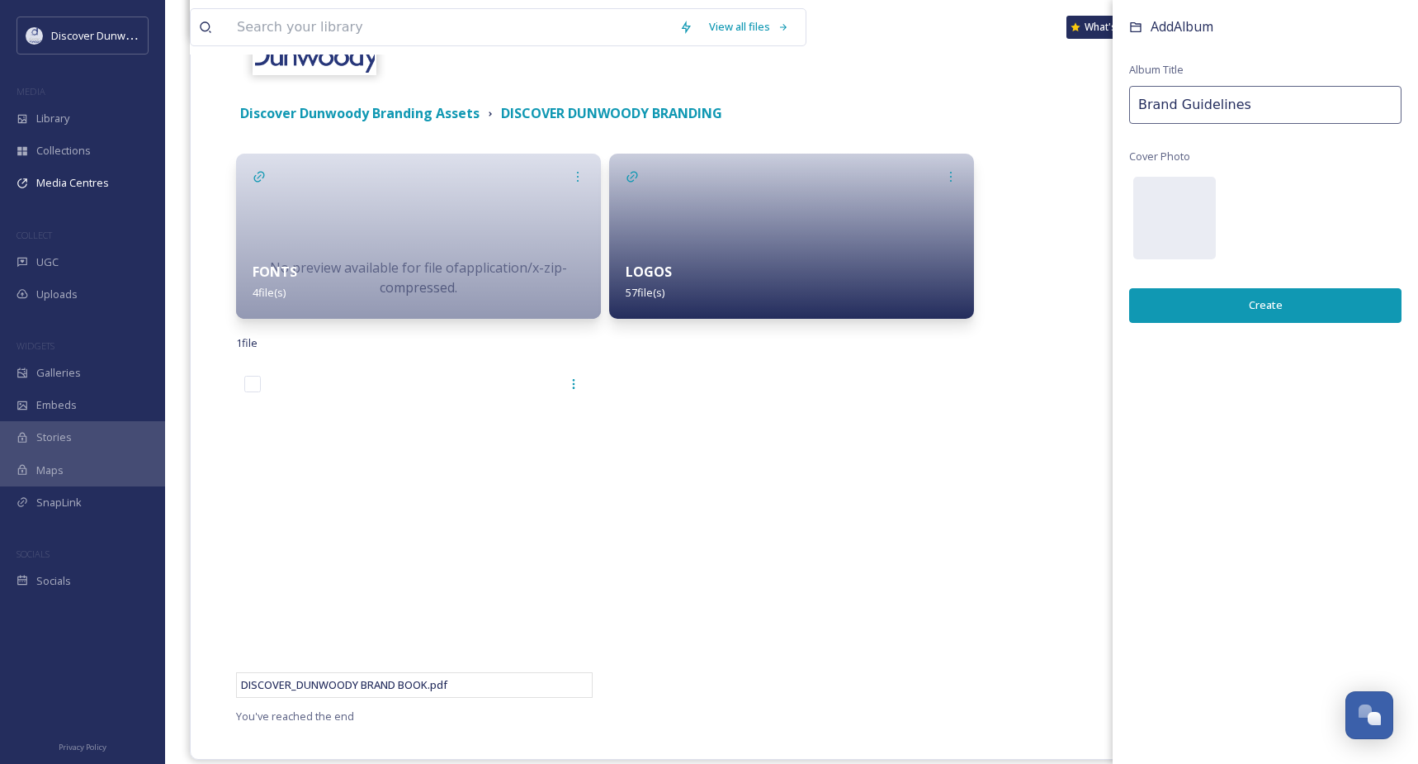
drag, startPoint x: 1300, startPoint y: 123, endPoint x: 1176, endPoint y: 105, distance: 125.2
click at [1176, 105] on input "Brand Guidelines" at bounding box center [1265, 105] width 272 height 38
type input "Brand Book"
click at [1261, 310] on button "Create" at bounding box center [1265, 305] width 272 height 34
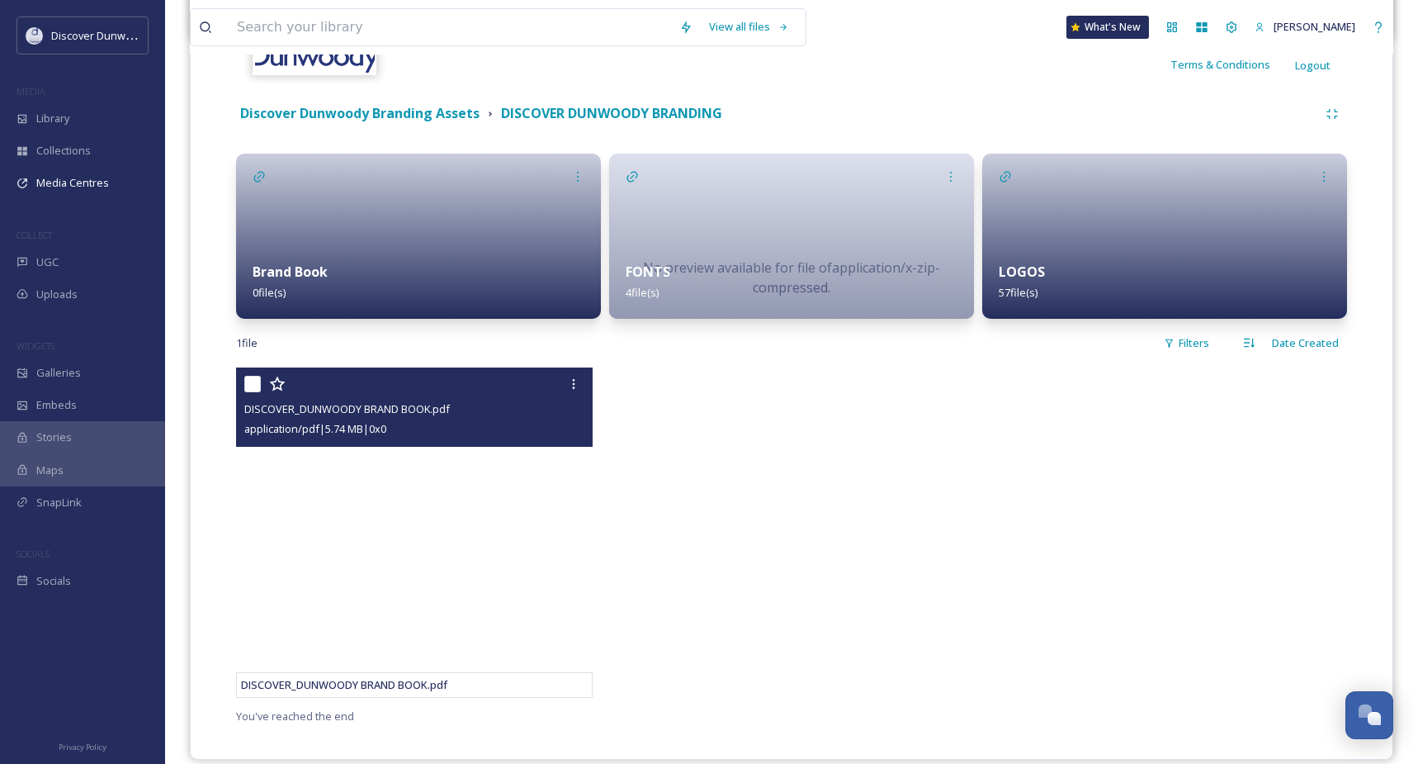
click at [253, 392] on div at bounding box center [416, 384] width 344 height 30
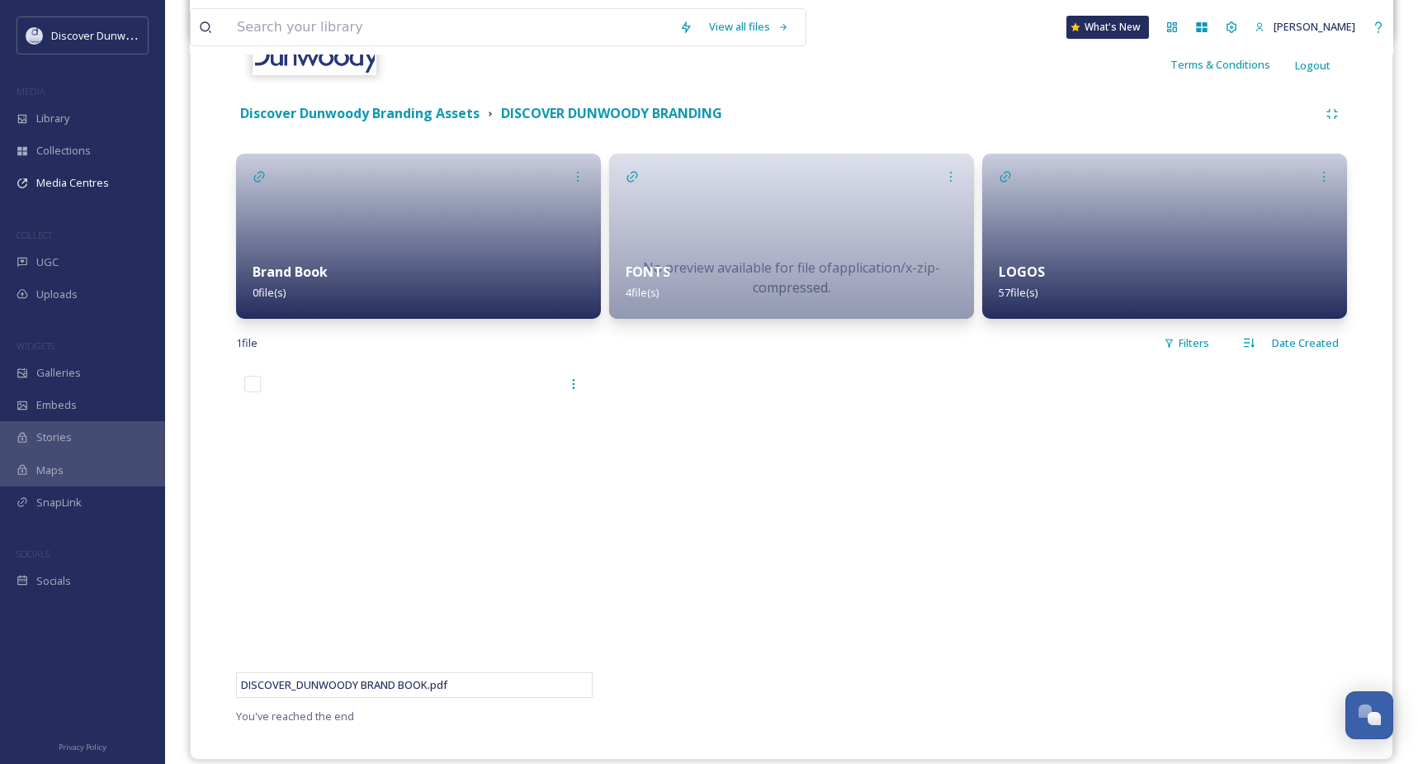
drag, startPoint x: 348, startPoint y: 390, endPoint x: 345, endPoint y: 304, distance: 86.7
click at [345, 304] on div "Discover Dunwoody Branding Assets DISCOVER DUNWOODY BRANDING Brand Book 0 file(…" at bounding box center [791, 412] width 1177 height 643
click at [964, 573] on div at bounding box center [791, 536] width 365 height 338
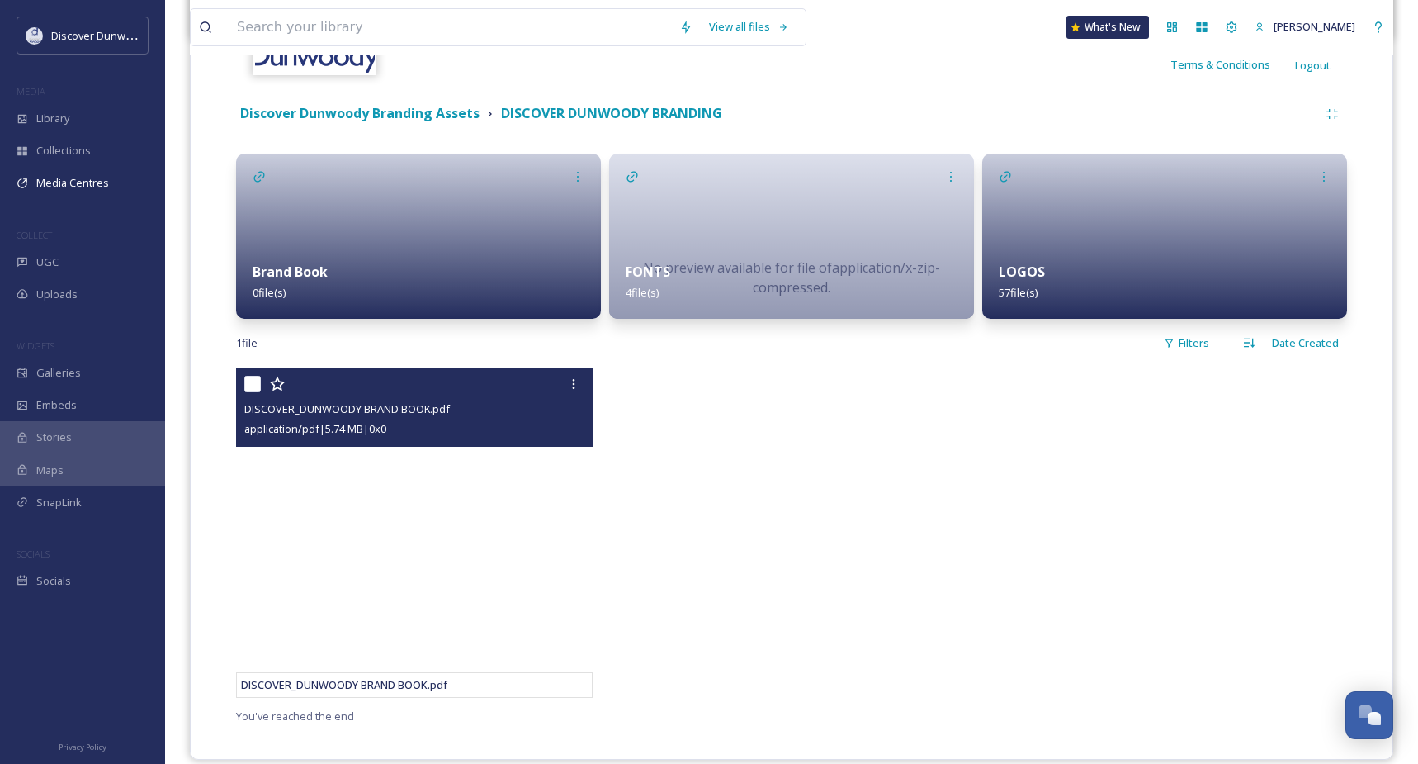
click at [252, 386] on input "checkbox" at bounding box center [252, 384] width 17 height 17
checkbox input "true"
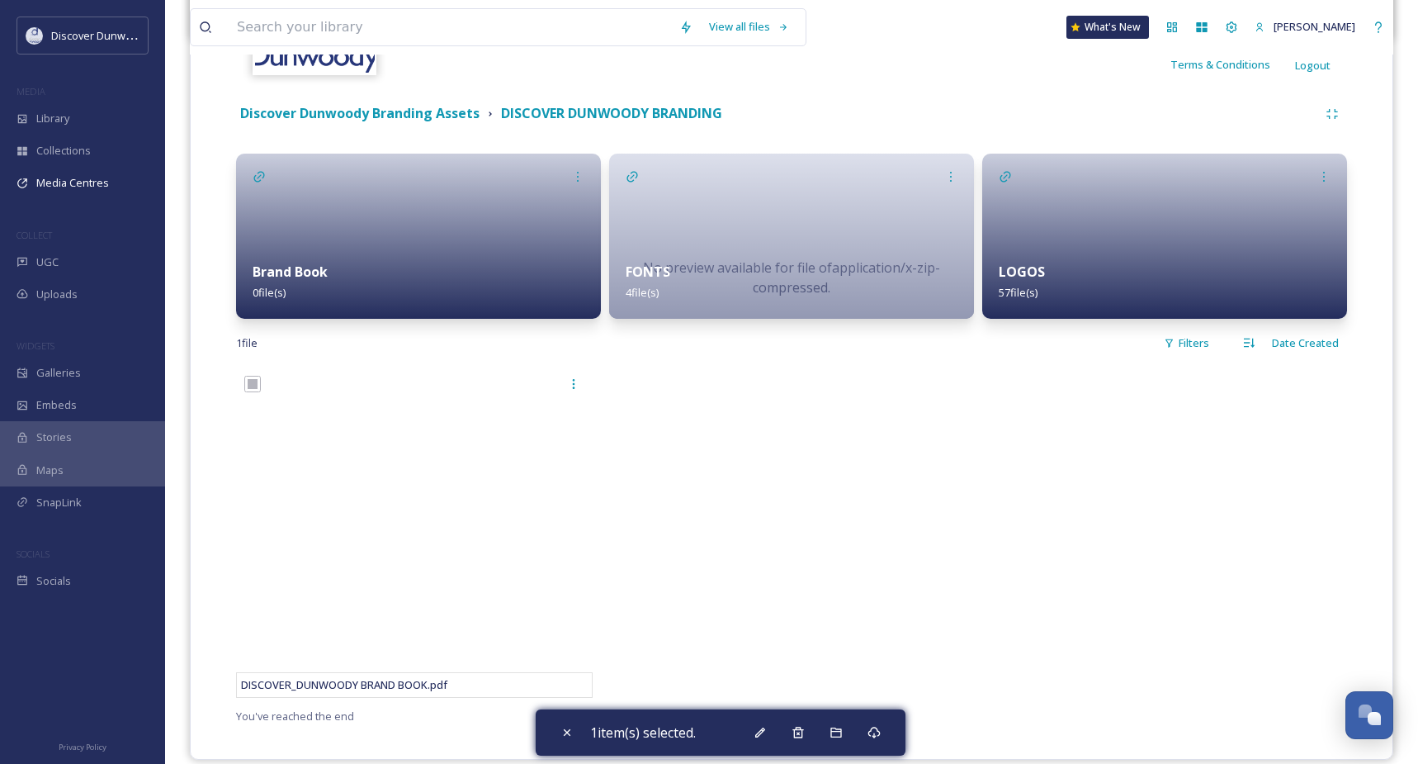
click at [818, 474] on div at bounding box center [791, 536] width 365 height 338
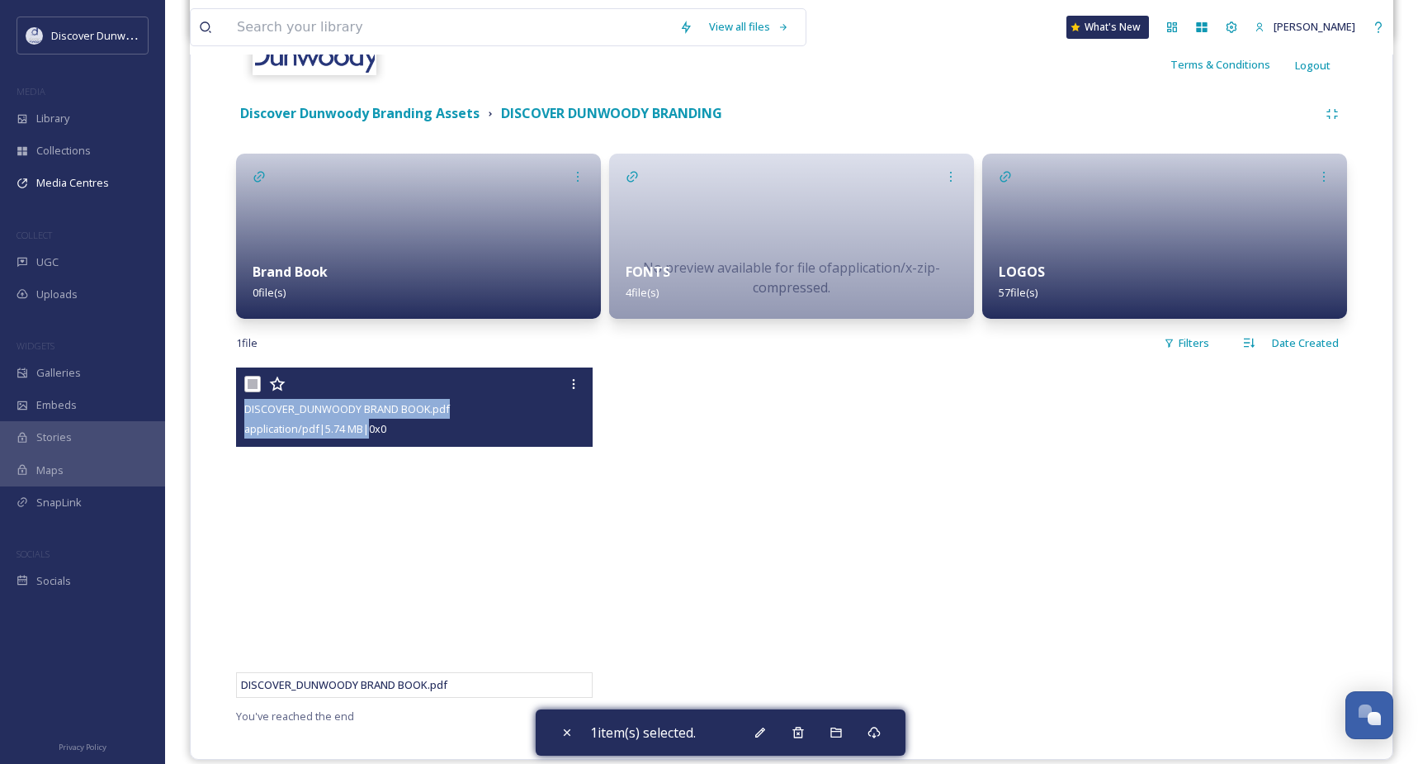
drag, startPoint x: 315, startPoint y: 382, endPoint x: 373, endPoint y: 439, distance: 81.1
click at [373, 439] on div "DISCOVER_DUNWOODY BRAND BOOK.pdf application/pdf | 5.74 MB | 0 x 0" at bounding box center [414, 406] width 357 height 79
click at [565, 382] on div at bounding box center [574, 384] width 30 height 30
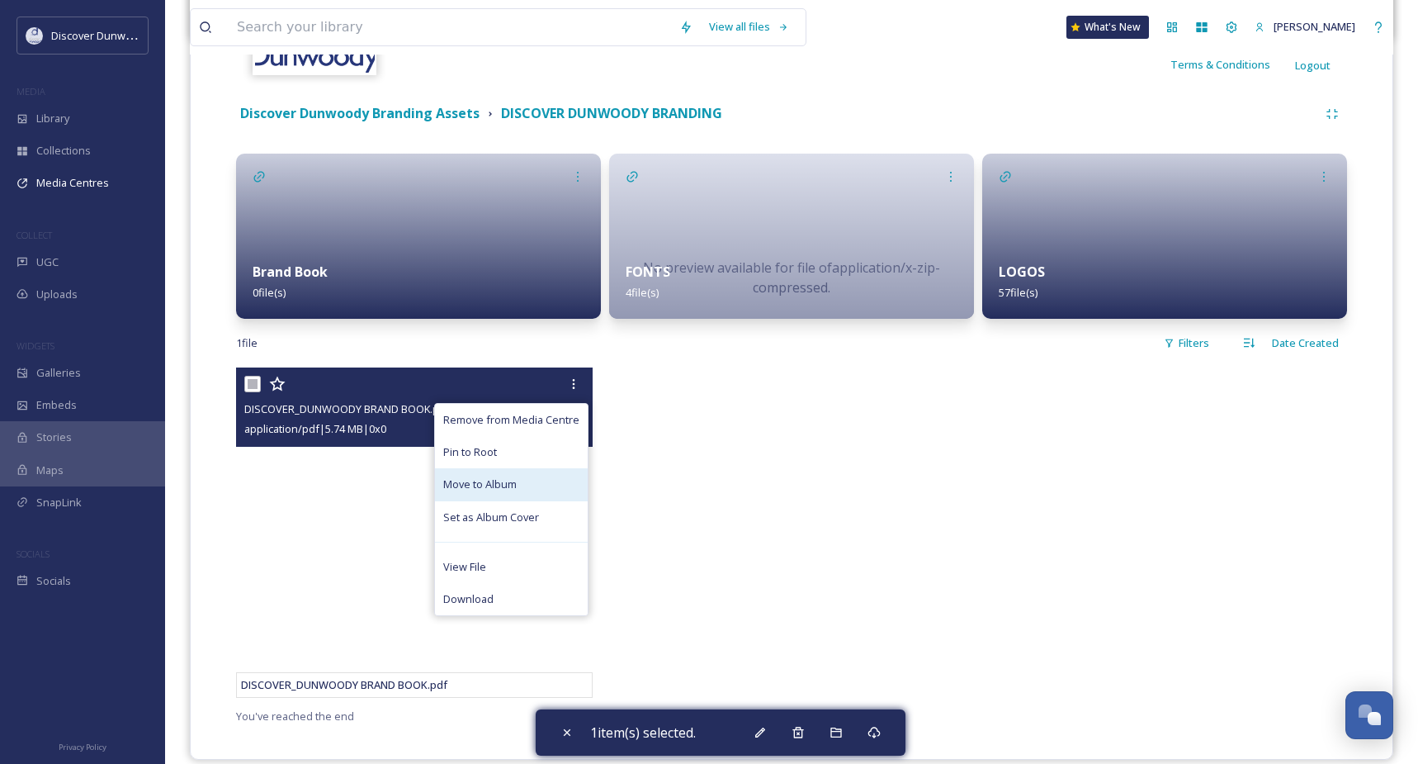
click at [554, 482] on div "Move to Album" at bounding box center [511, 484] width 153 height 32
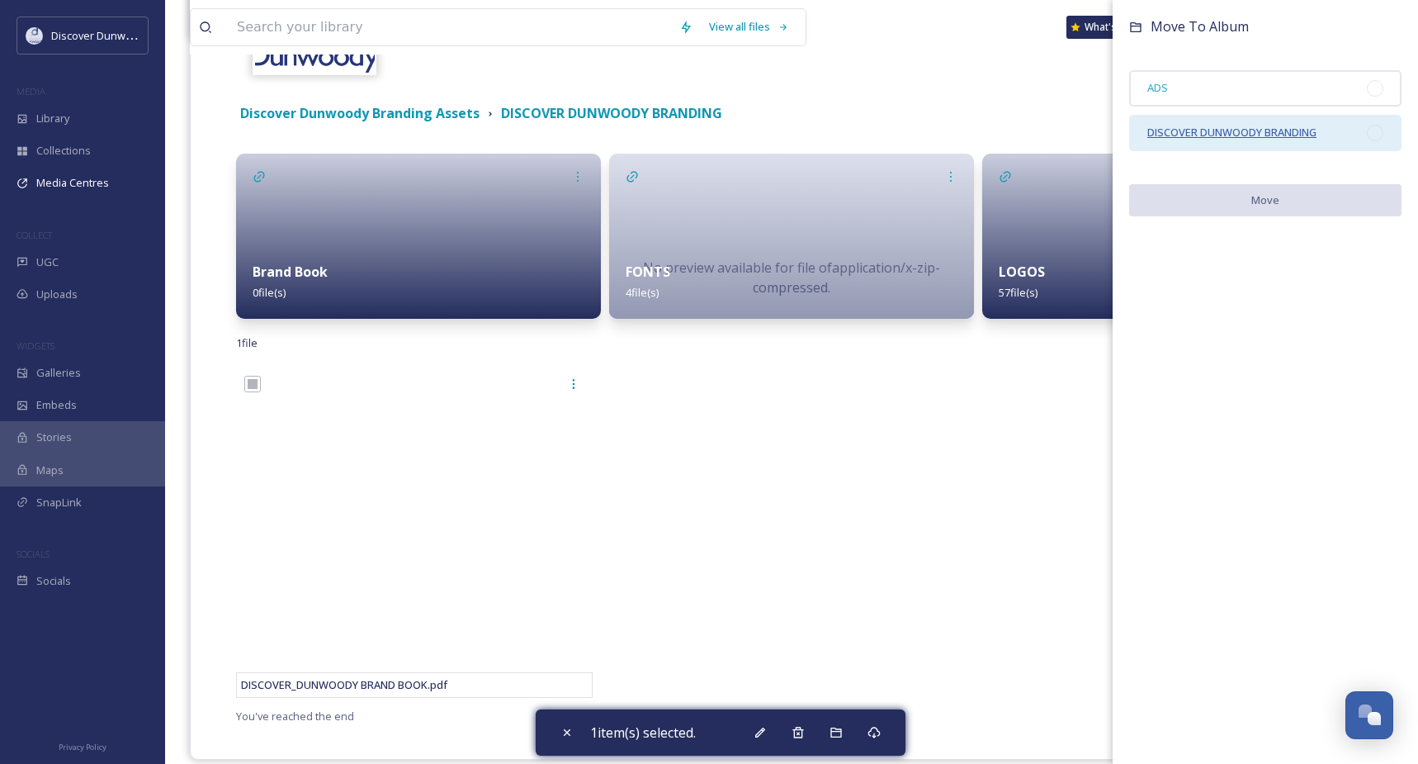
click at [1229, 128] on span "DISCOVER DUNWOODY BRANDING" at bounding box center [1231, 132] width 169 height 15
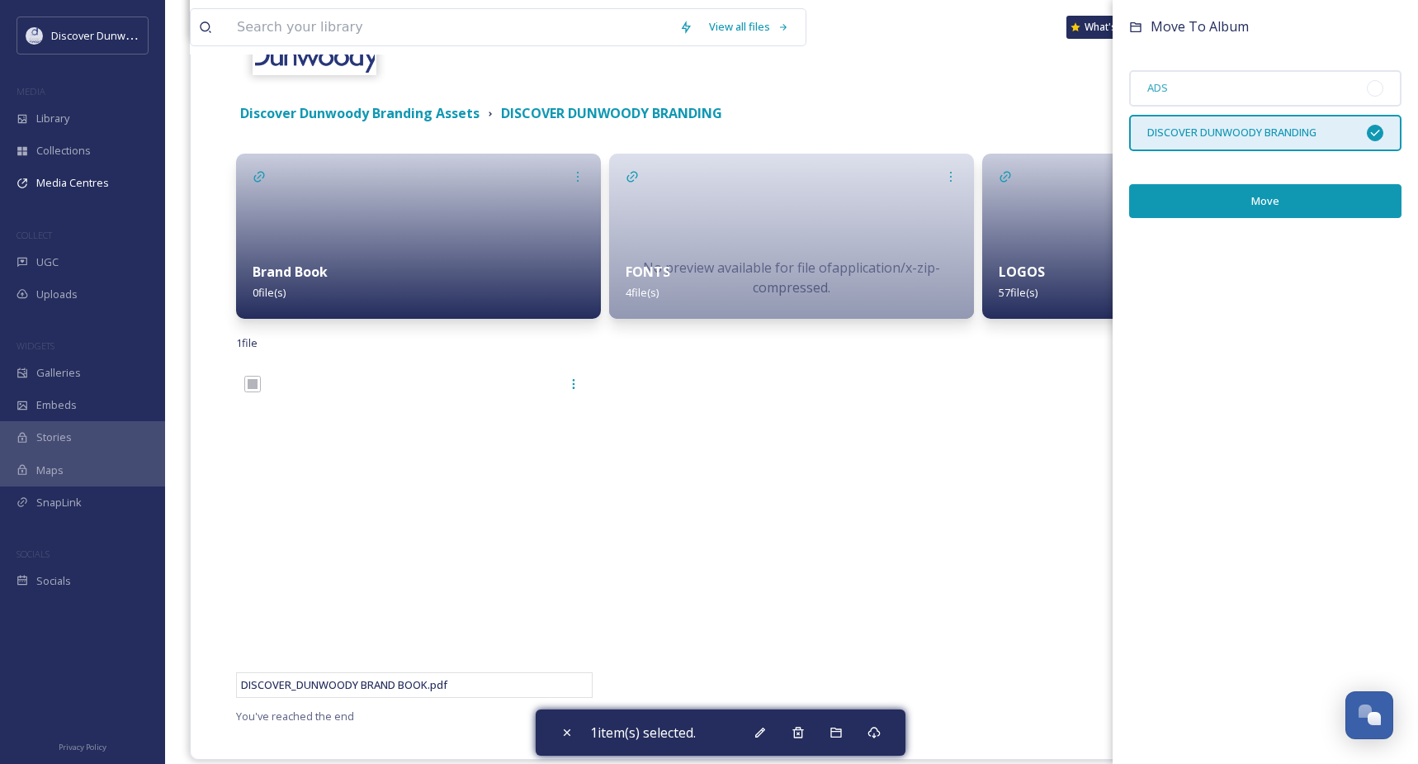
click at [1233, 187] on button "Move" at bounding box center [1265, 201] width 272 height 34
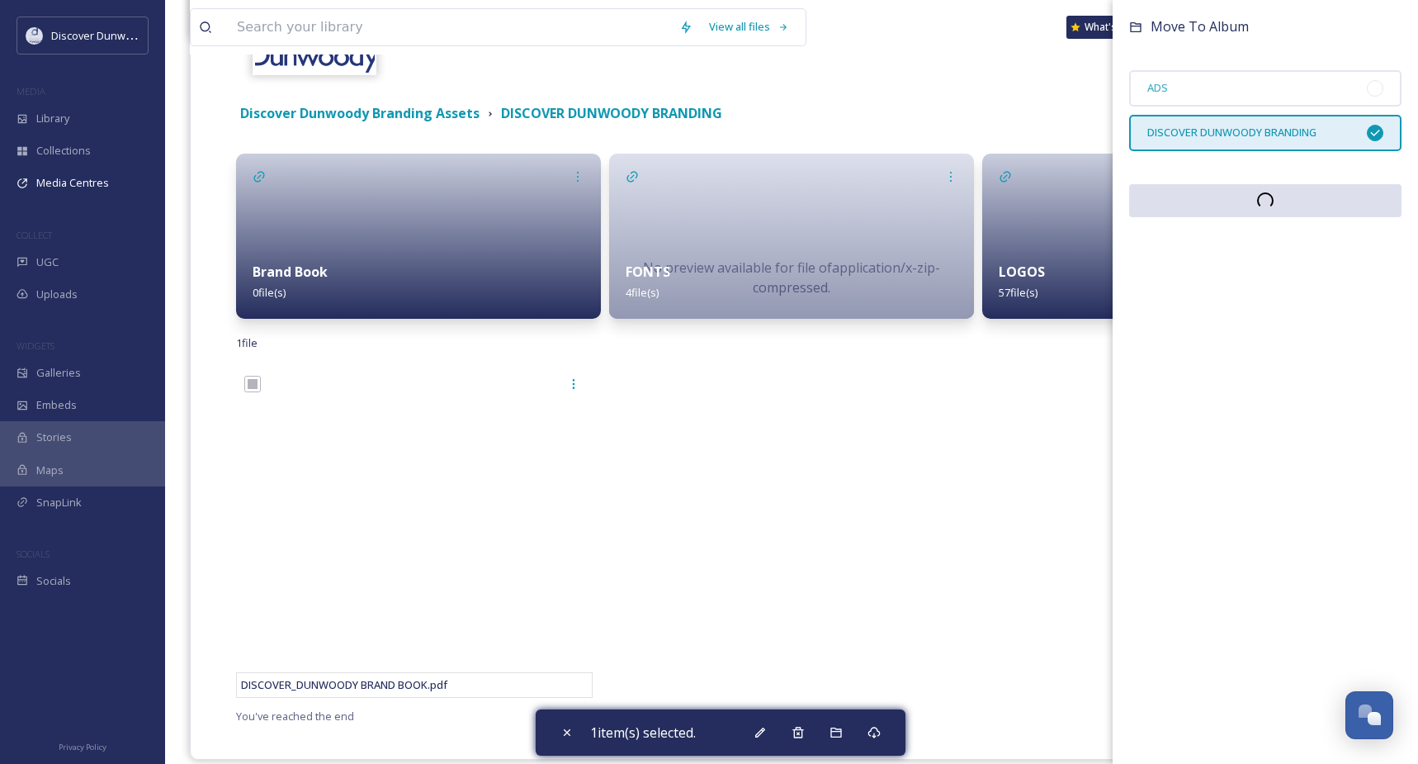
scroll to position [12, 0]
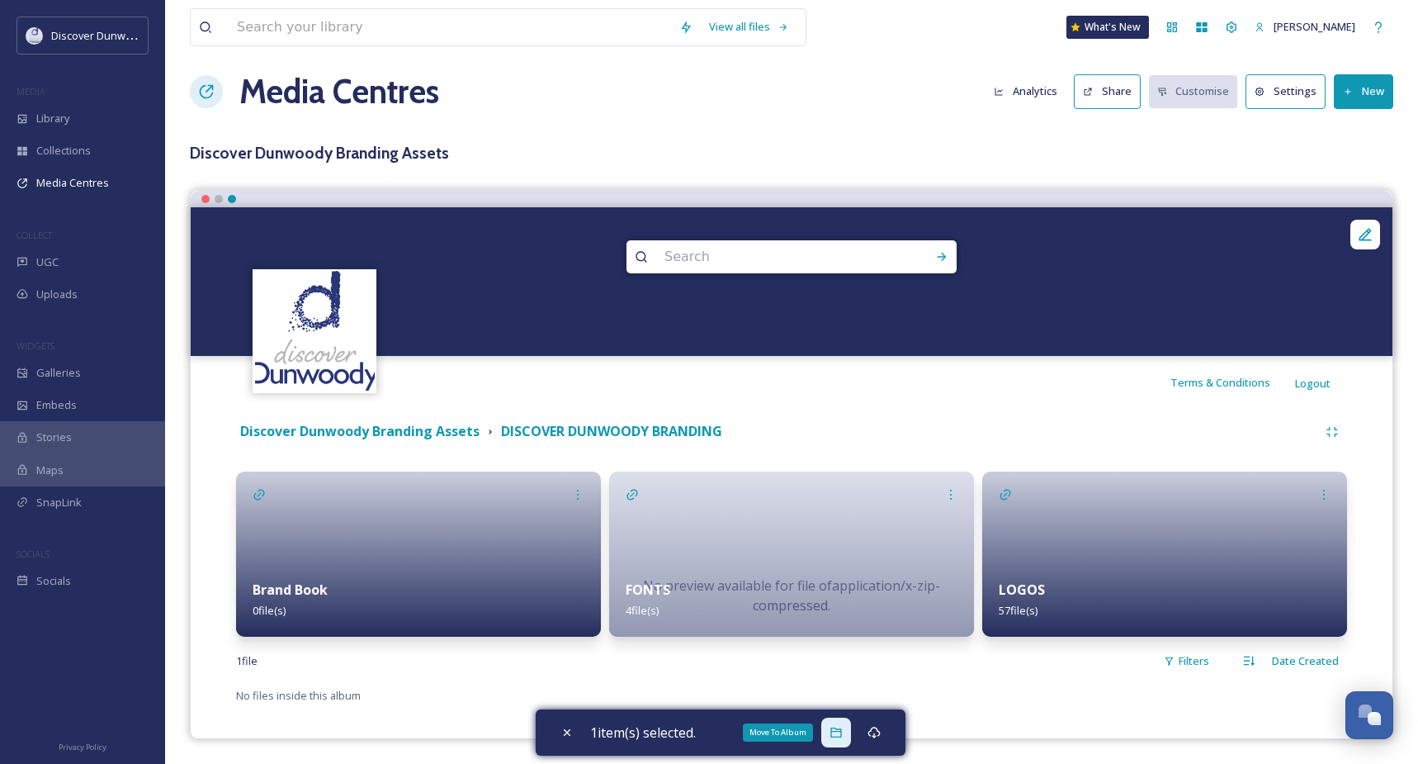
click at [840, 732] on icon at bounding box center [836, 732] width 13 height 13
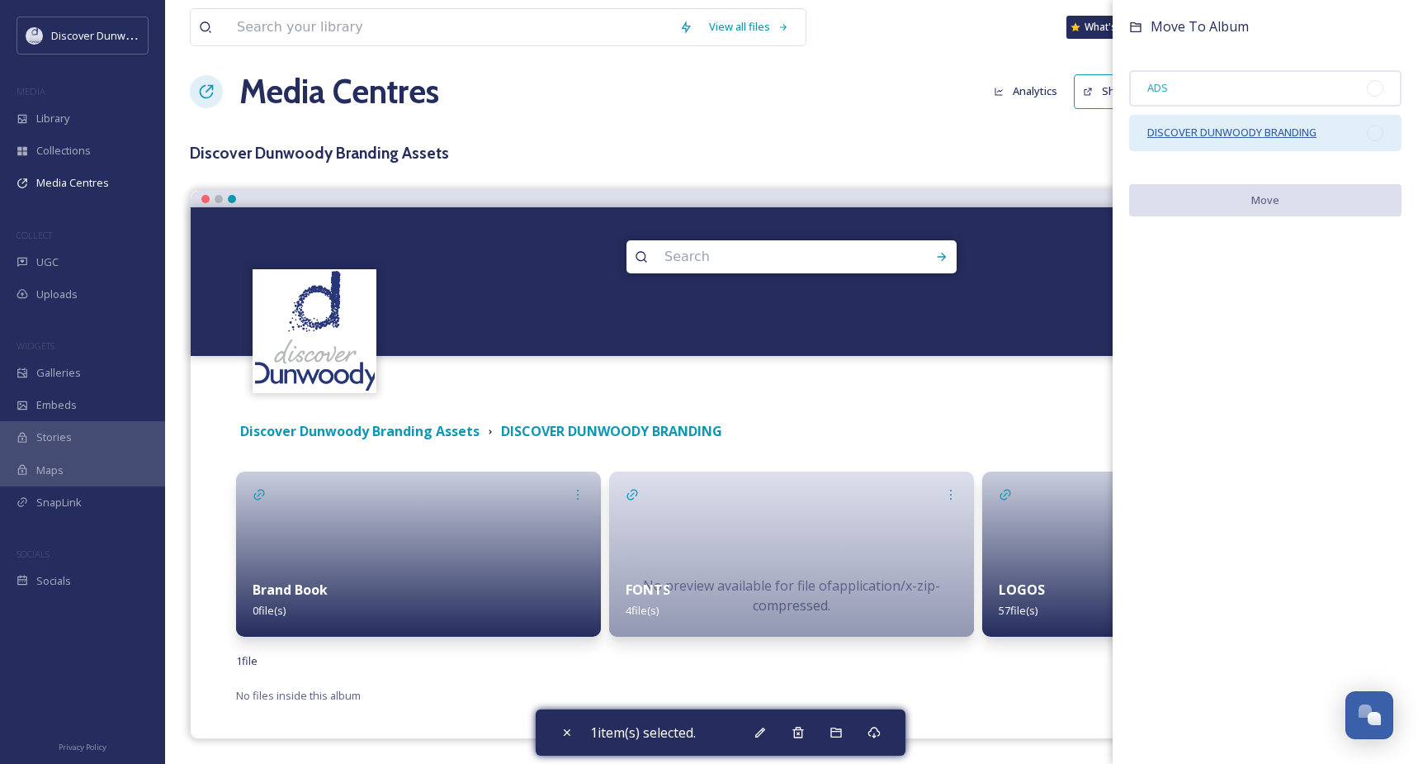
click at [1175, 126] on span "DISCOVER DUNWOODY BRANDING" at bounding box center [1231, 132] width 169 height 15
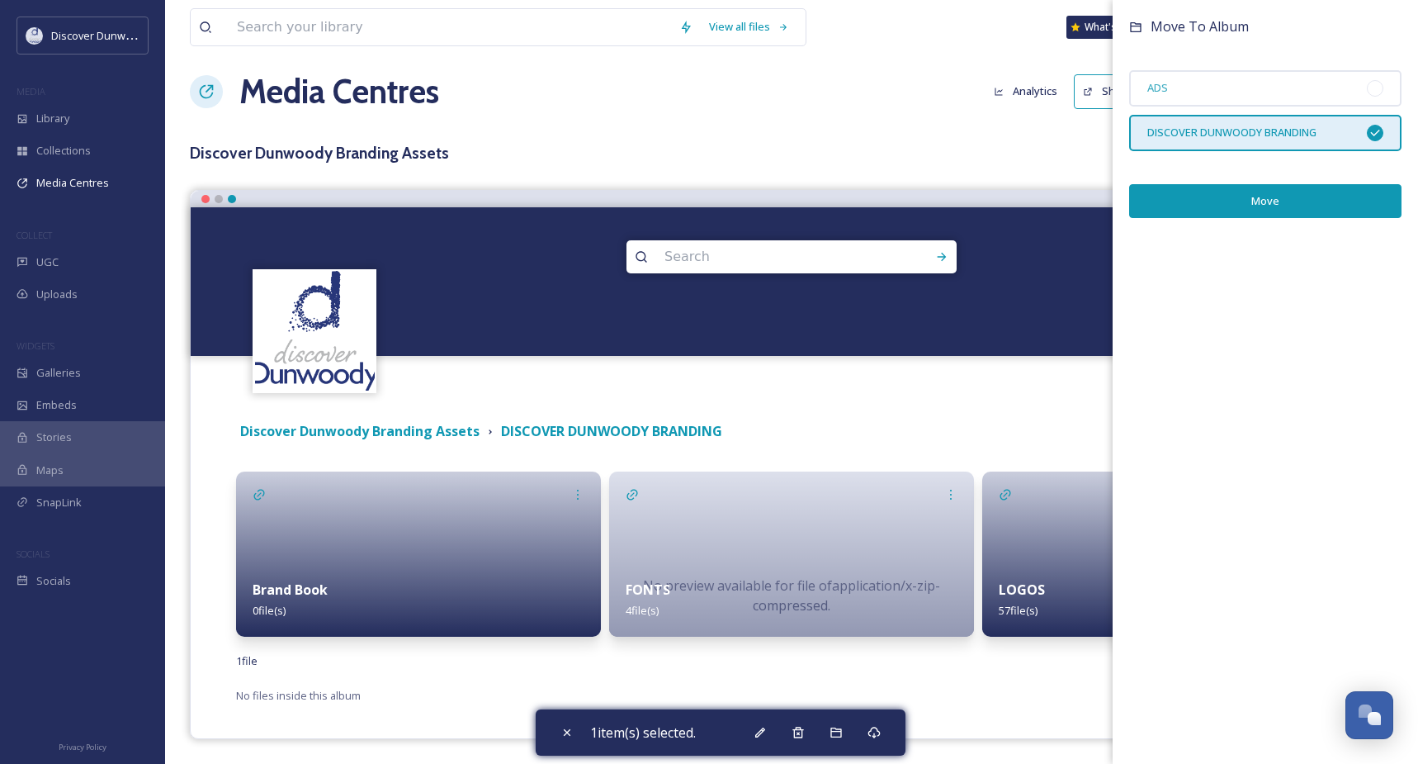
click at [1187, 196] on button "Move" at bounding box center [1265, 201] width 272 height 34
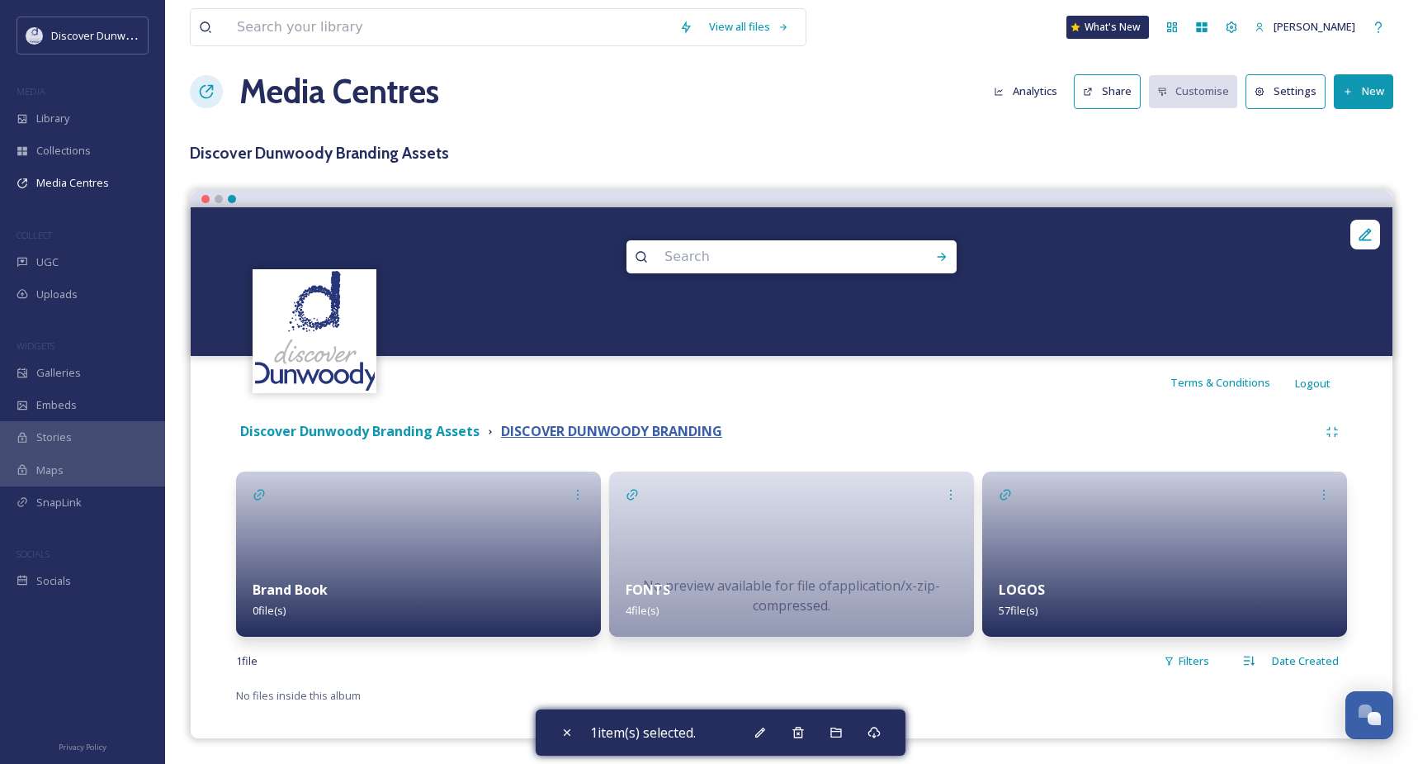
click at [635, 422] on strong "DISCOVER DUNWOODY BRANDING" at bounding box center [611, 431] width 221 height 18
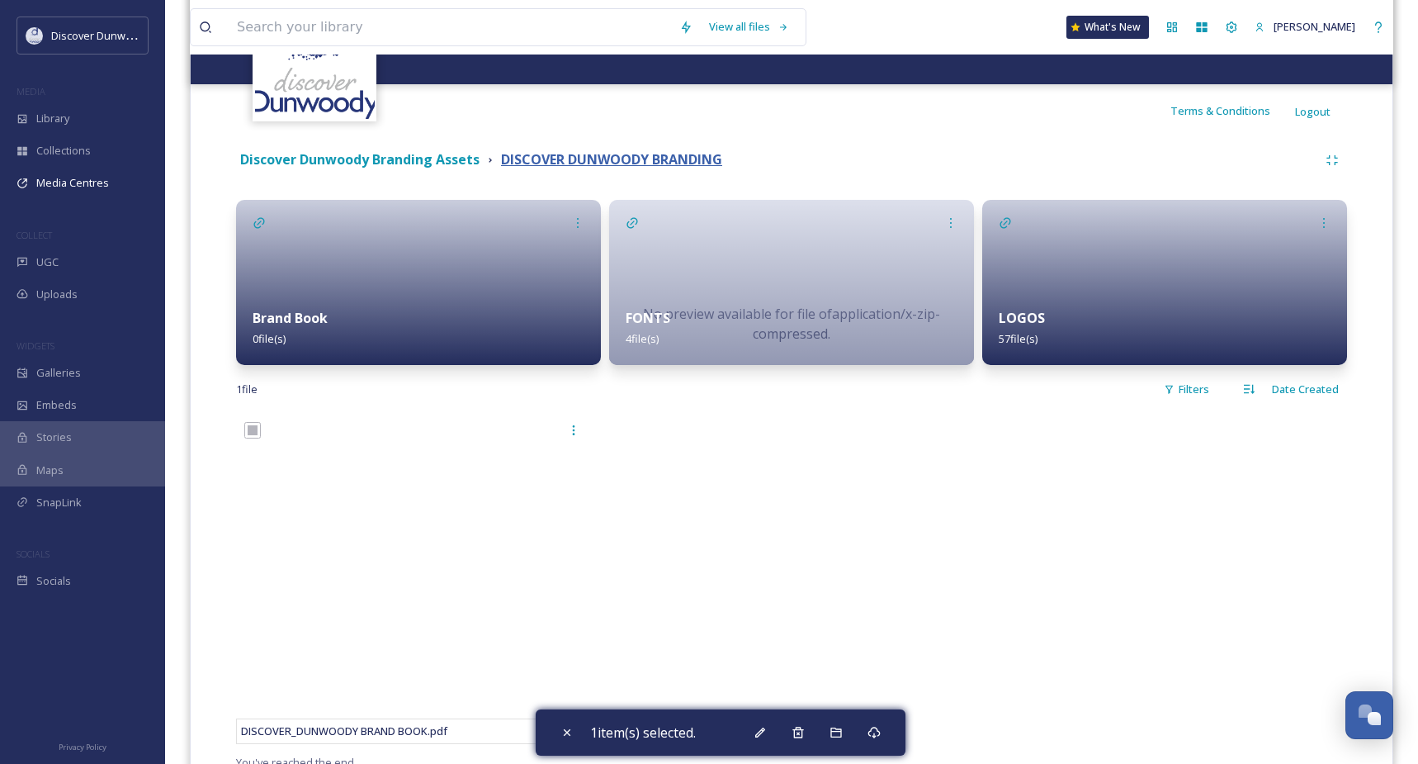
scroll to position [330, 0]
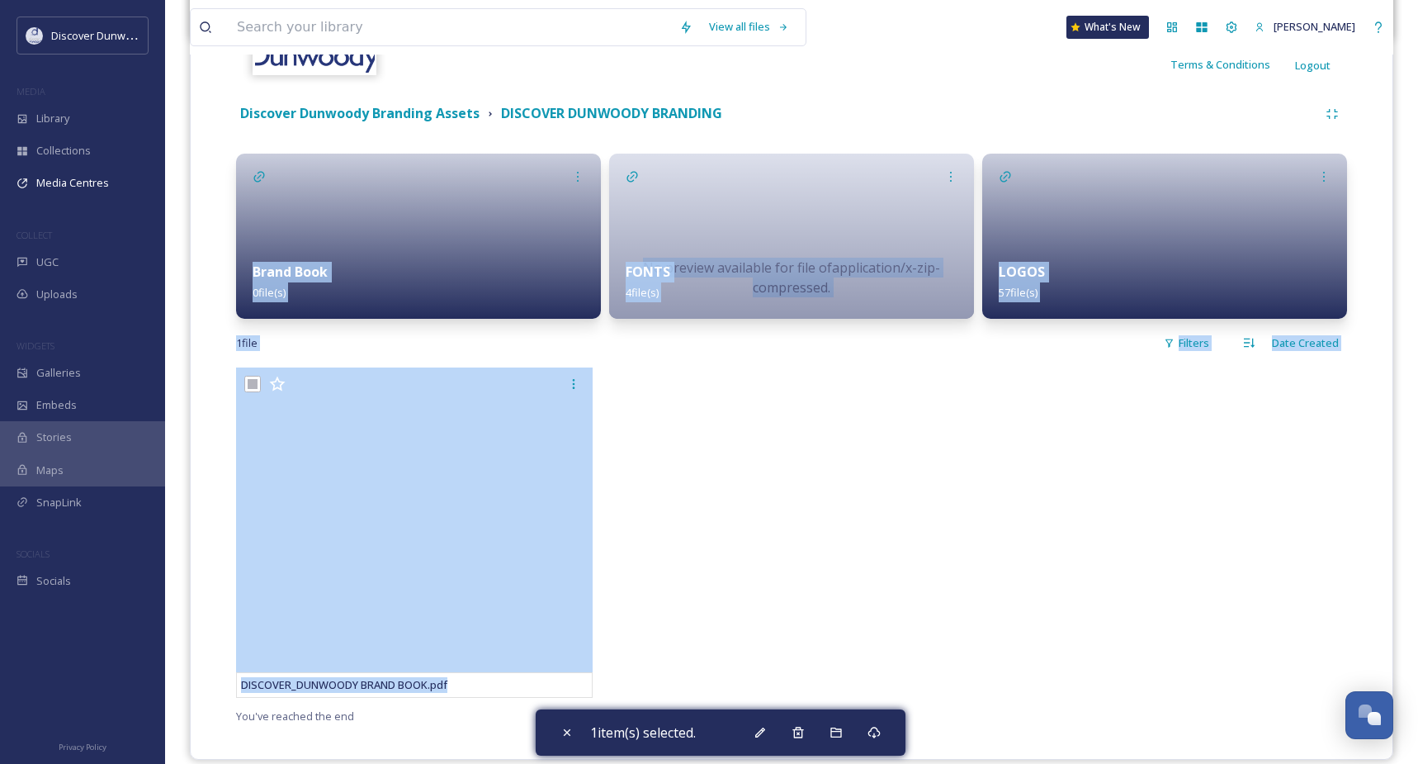
drag, startPoint x: 407, startPoint y: 393, endPoint x: 290, endPoint y: 238, distance: 194.5
click at [290, 238] on div "Discover Dunwoody Branding Assets DISCOVER DUNWOODY BRANDING Brand Book 0 file(…" at bounding box center [791, 412] width 1177 height 643
click at [400, 262] on div "Brand Book 0 file(s)" at bounding box center [418, 281] width 365 height 73
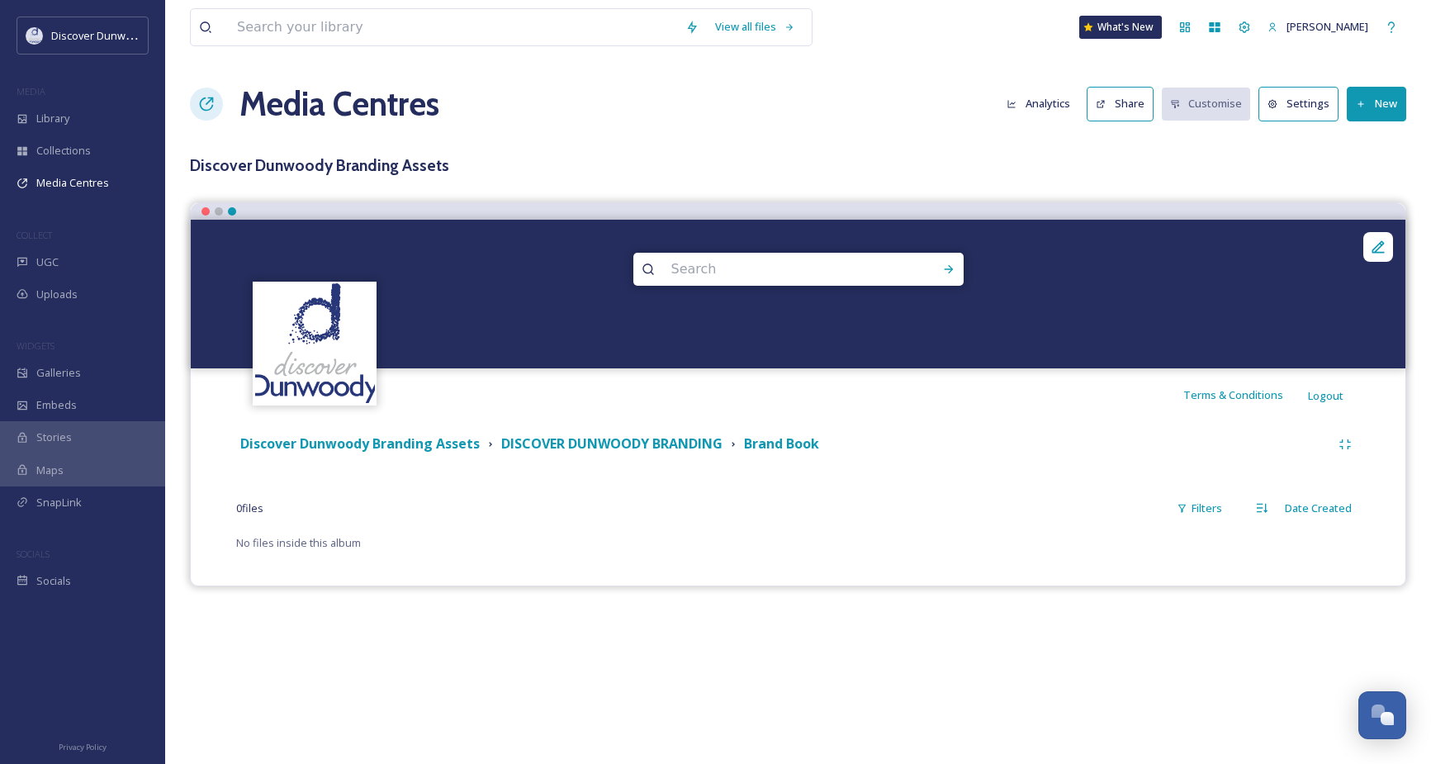
click at [1364, 102] on icon at bounding box center [1360, 104] width 11 height 11
click at [1352, 138] on span "Add Files" at bounding box center [1365, 143] width 45 height 16
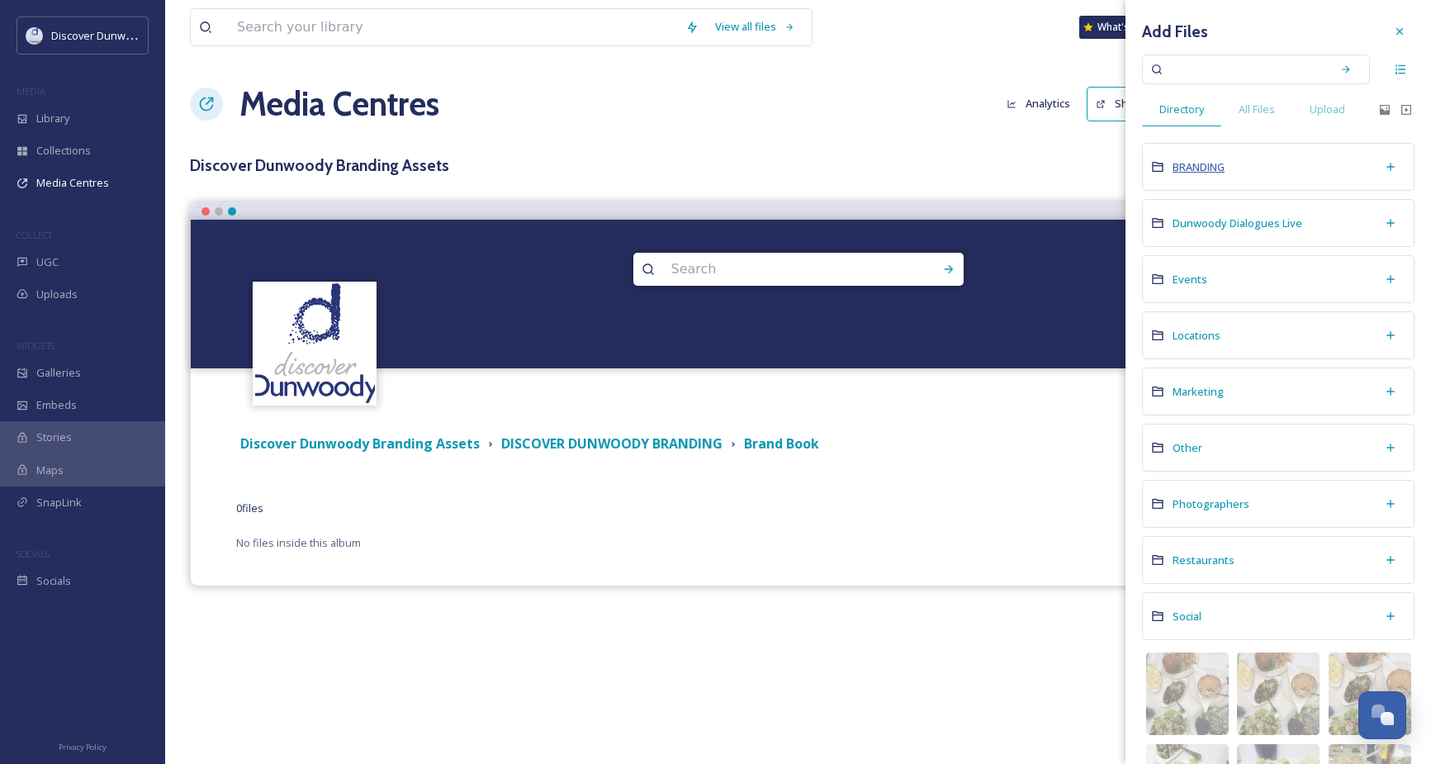
click at [1212, 166] on span "BRANDING" at bounding box center [1198, 166] width 52 height 15
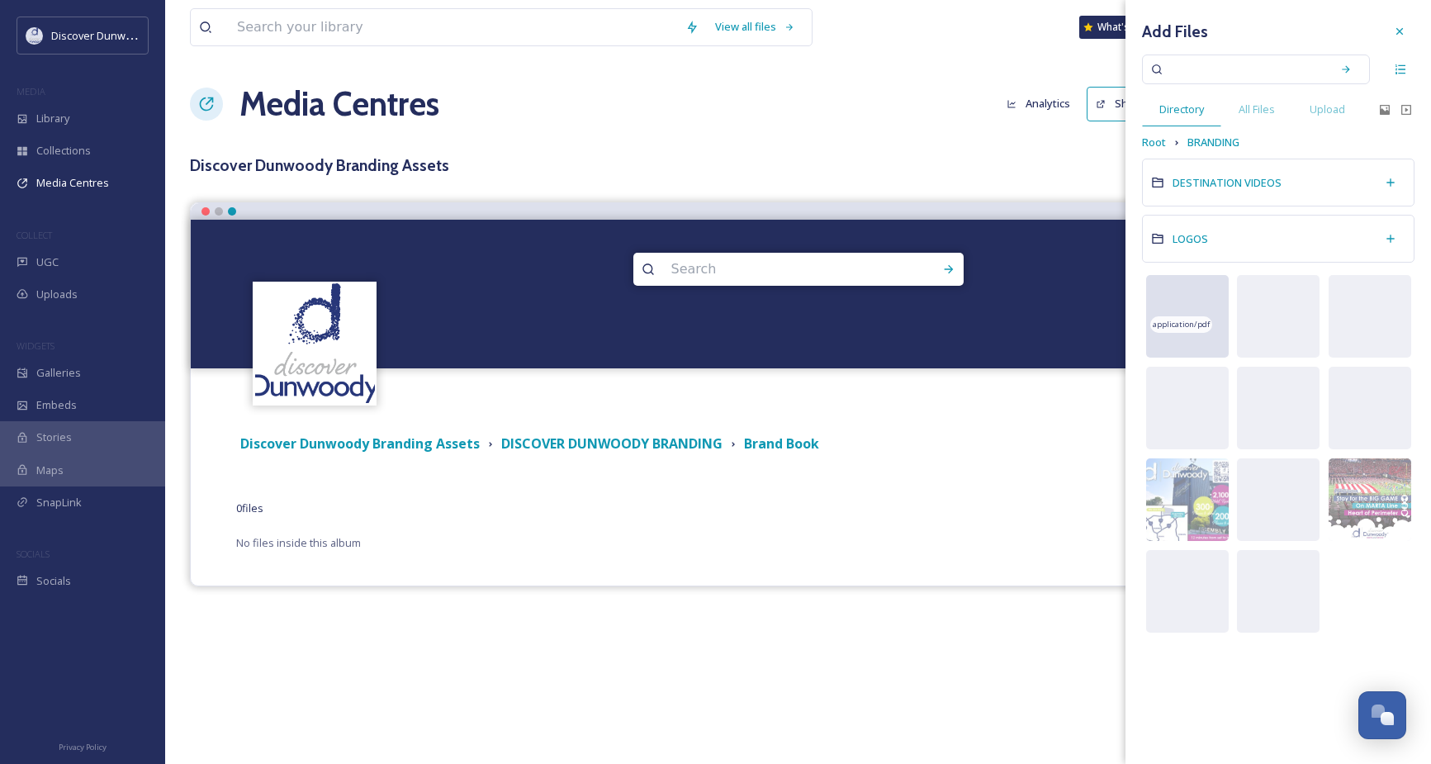
click at [1175, 322] on span "application/pdf" at bounding box center [1180, 325] width 57 height 12
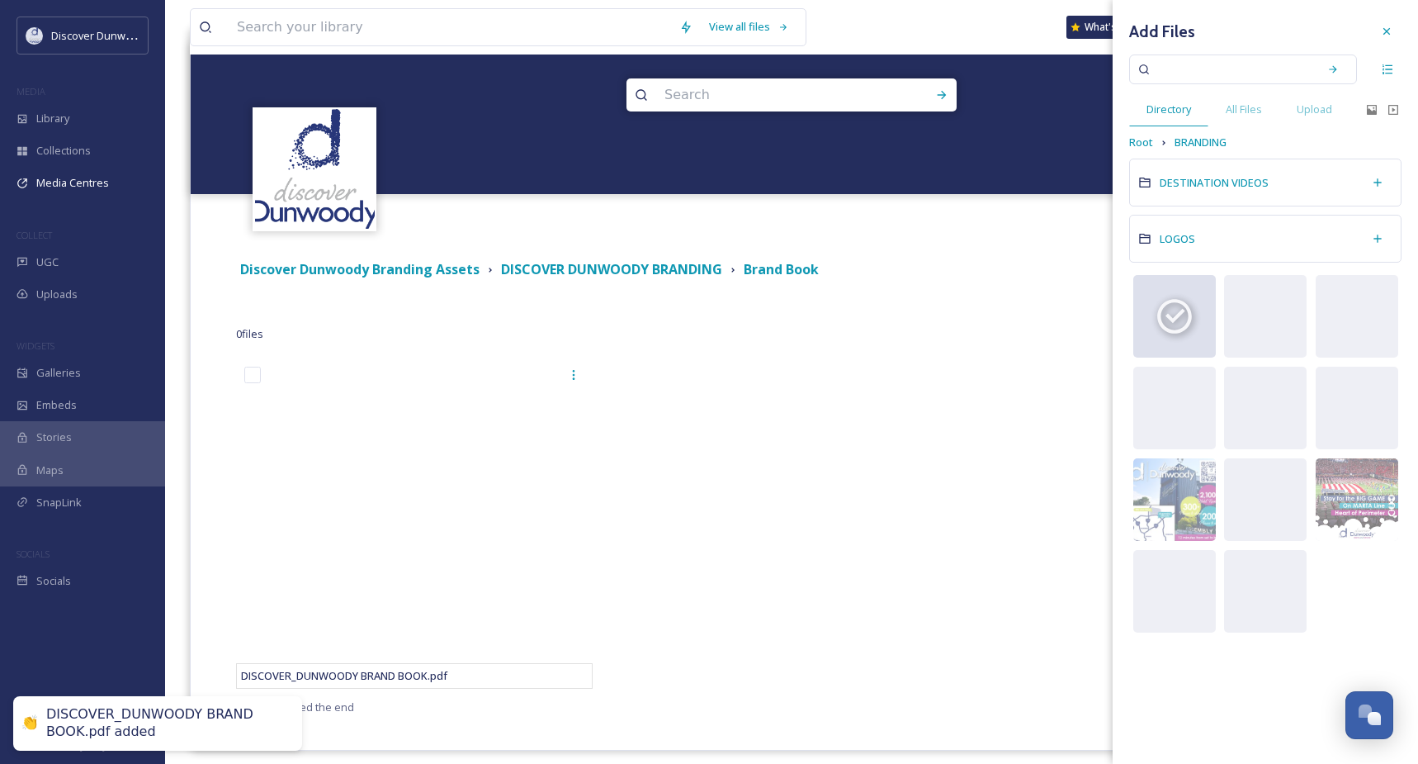
scroll to position [186, 0]
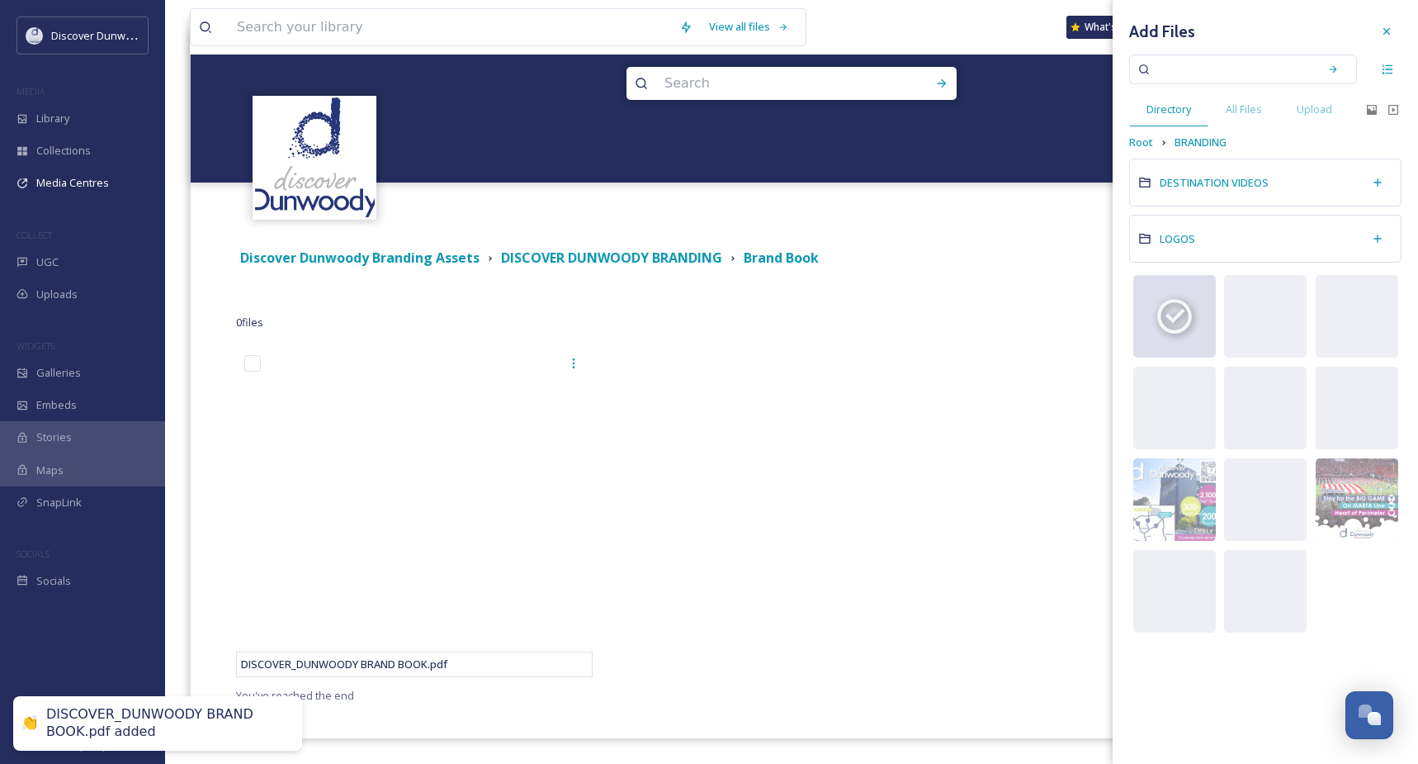
click at [771, 408] on div at bounding box center [791, 516] width 365 height 338
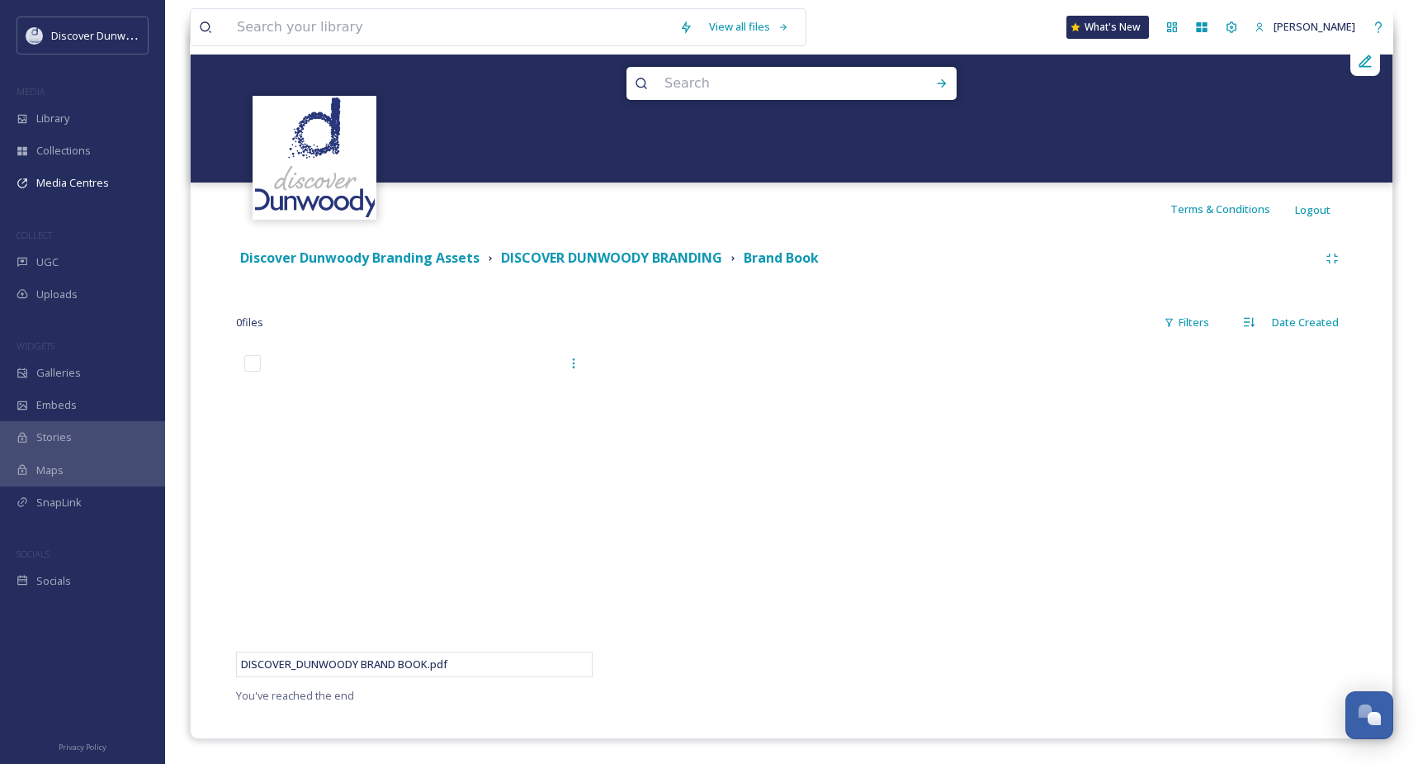
click at [786, 370] on div at bounding box center [791, 516] width 365 height 338
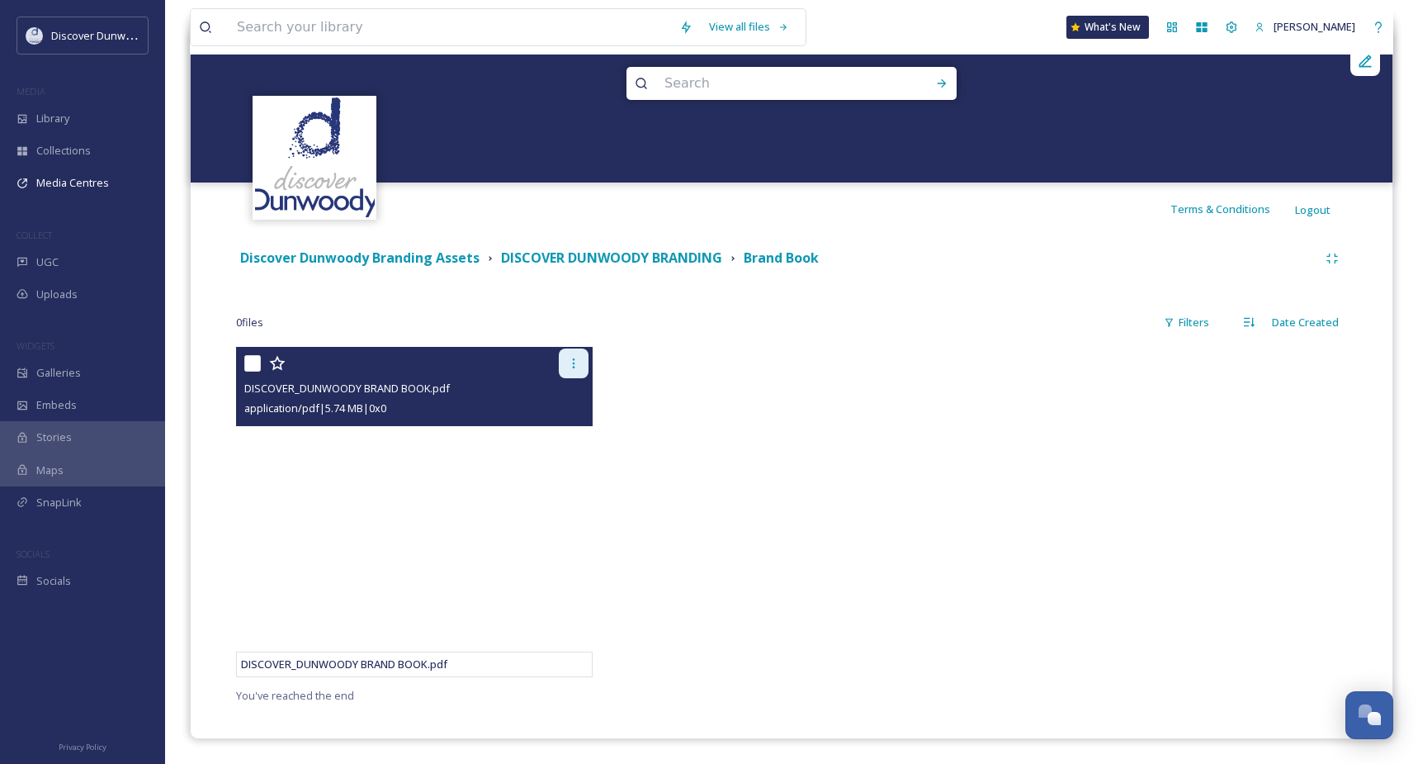
click at [580, 365] on div at bounding box center [574, 363] width 30 height 30
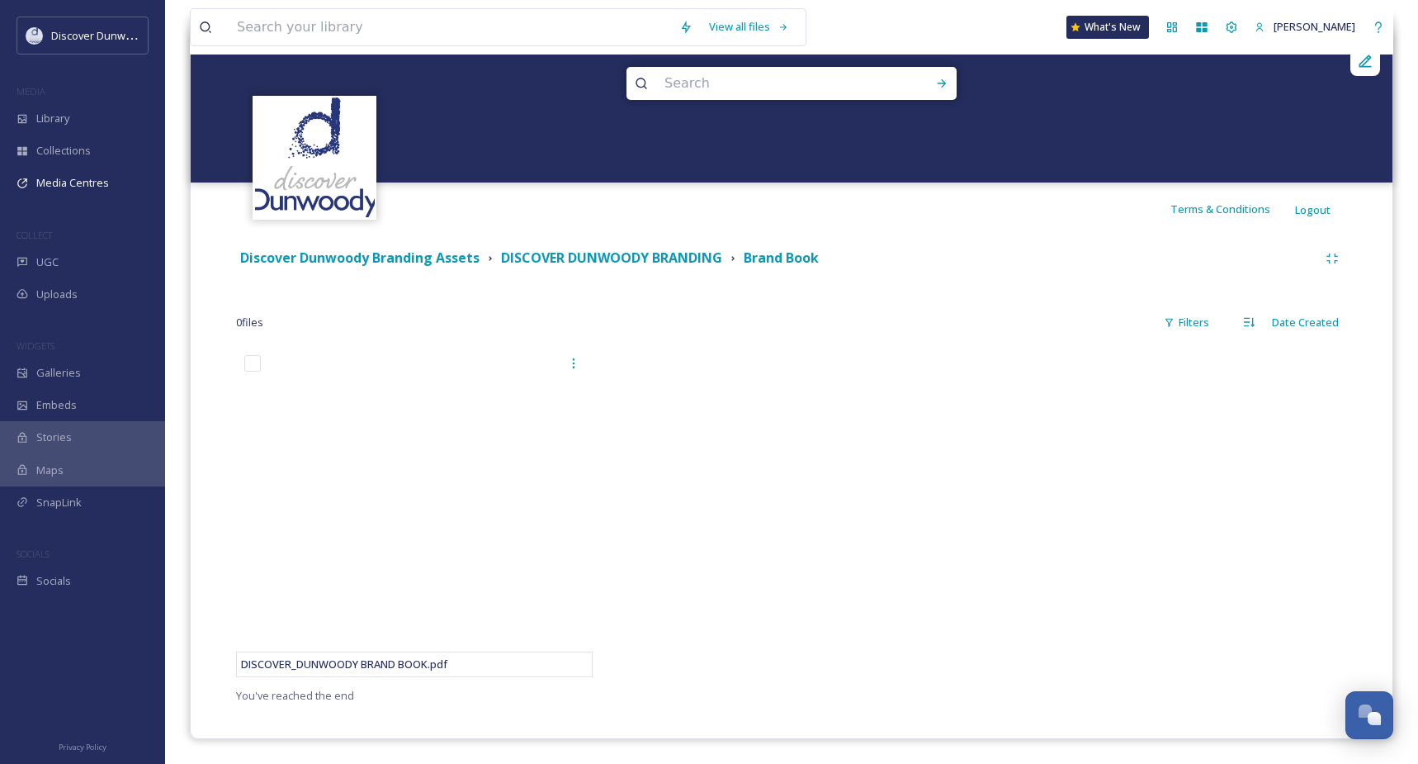
click at [913, 391] on div at bounding box center [791, 516] width 365 height 338
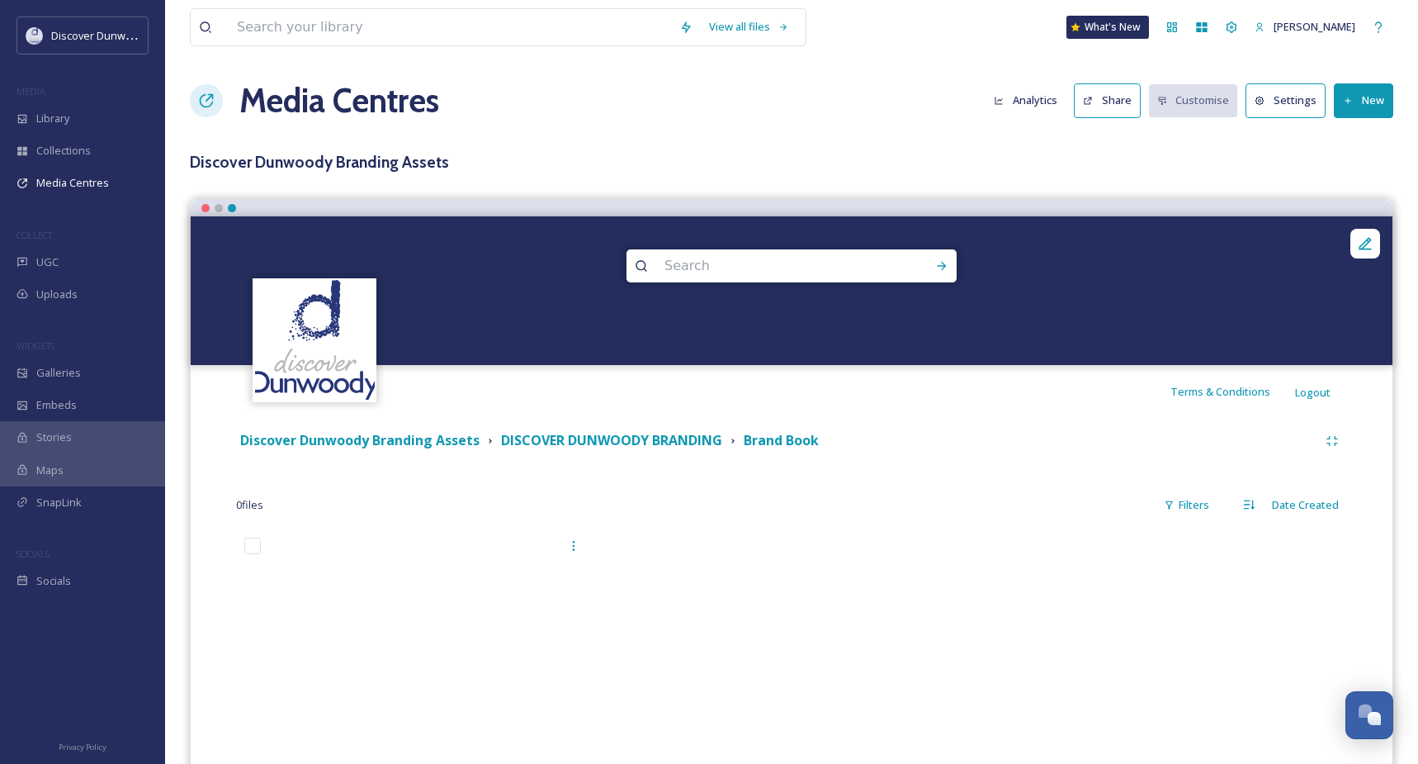
scroll to position [0, 0]
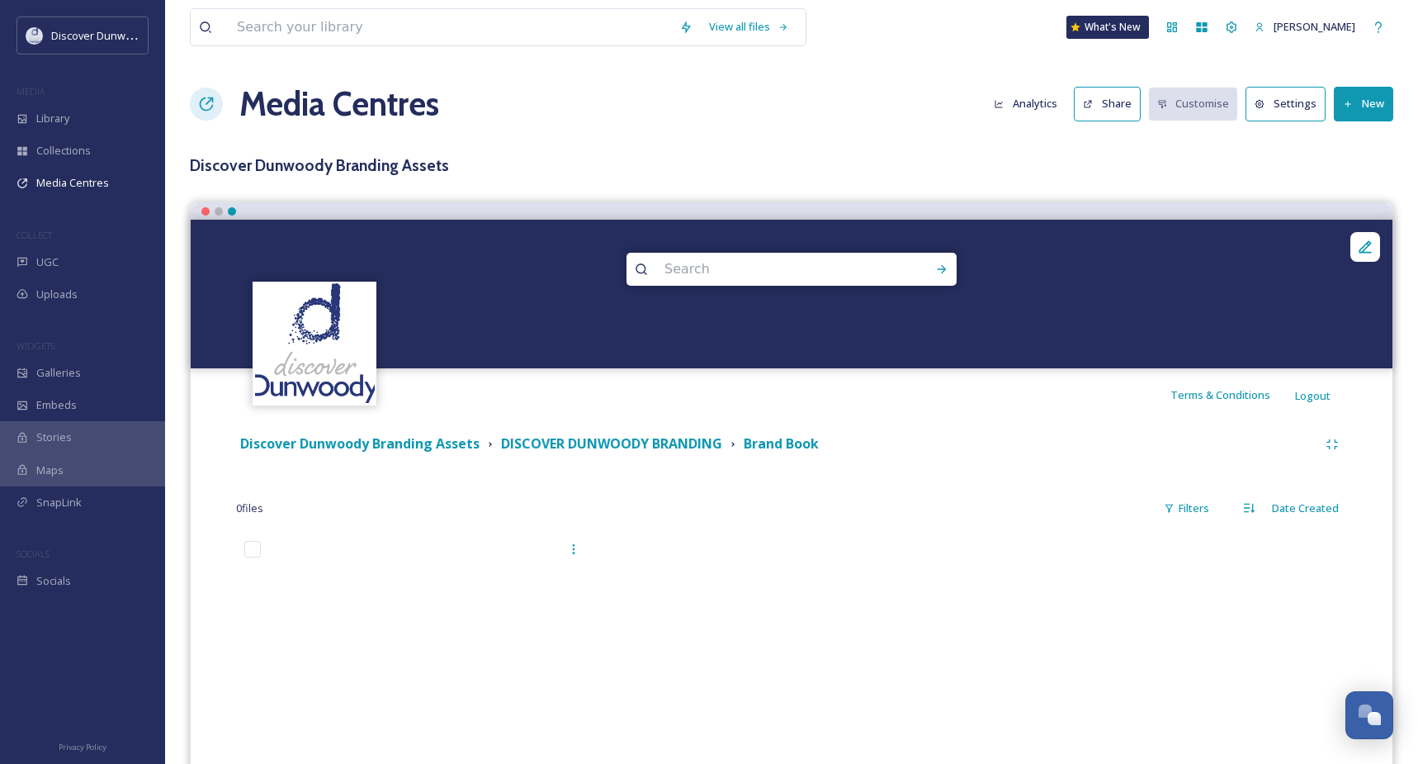
click at [1085, 97] on button "Share" at bounding box center [1107, 104] width 67 height 34
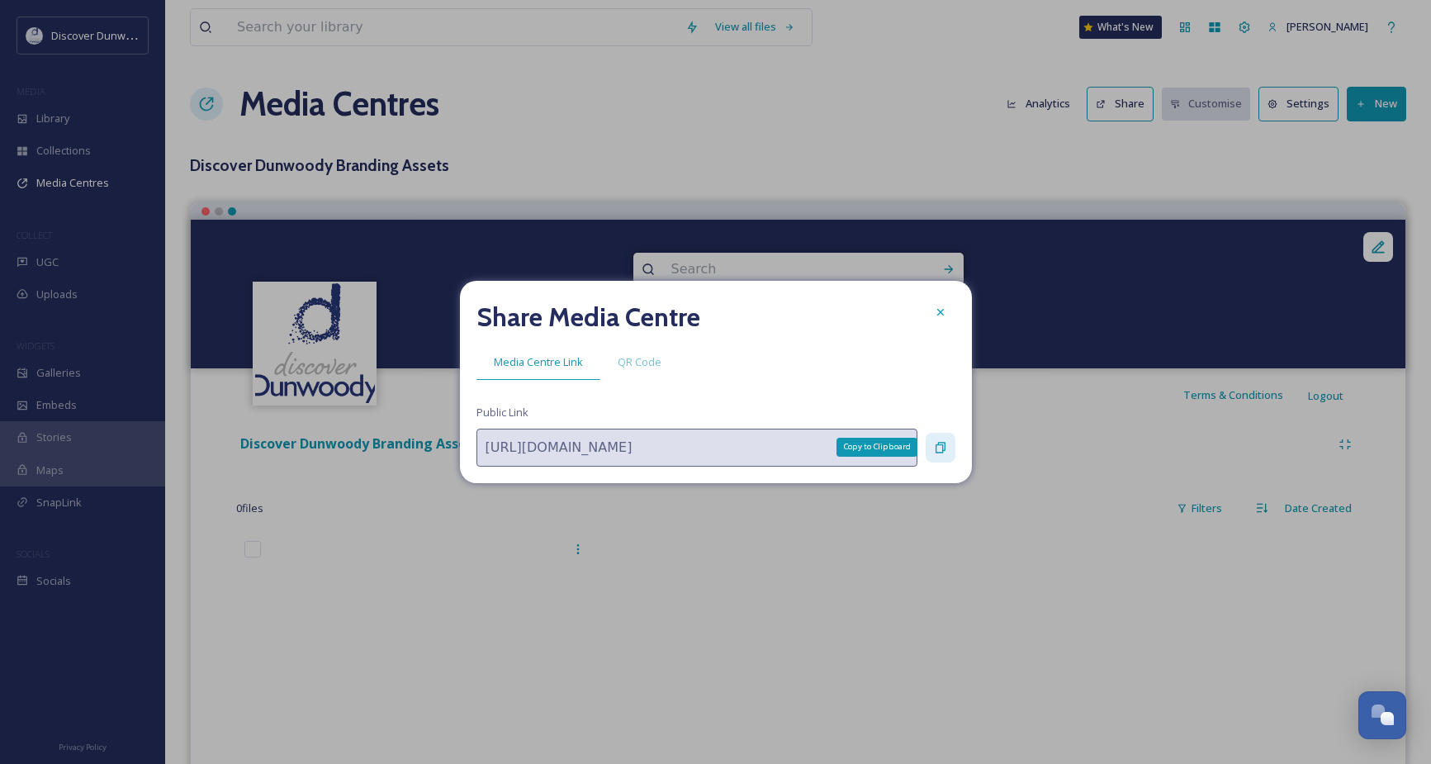
click at [947, 456] on div "Copy to Clipboard" at bounding box center [940, 448] width 30 height 30
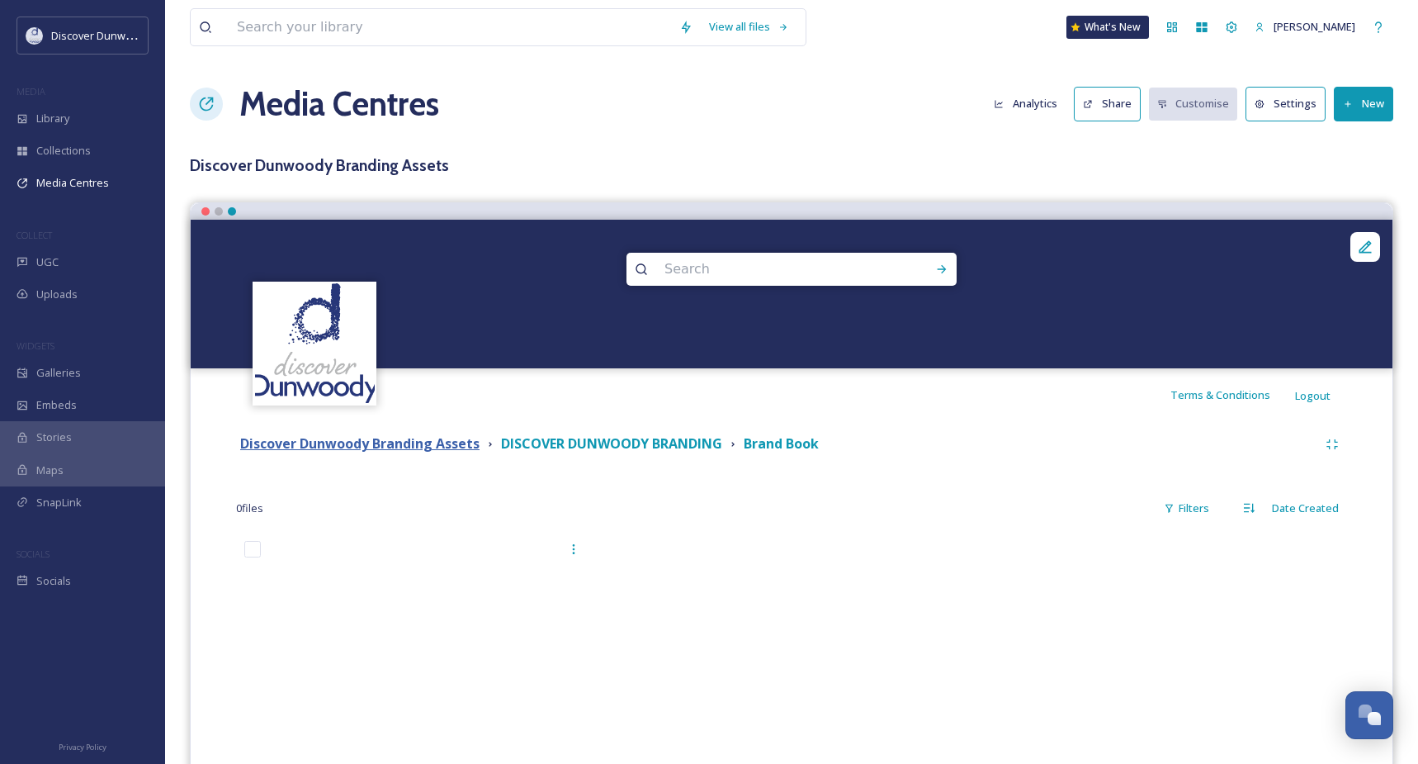
click at [332, 452] on strong "Discover Dunwoody Branding Assets" at bounding box center [359, 443] width 239 height 18
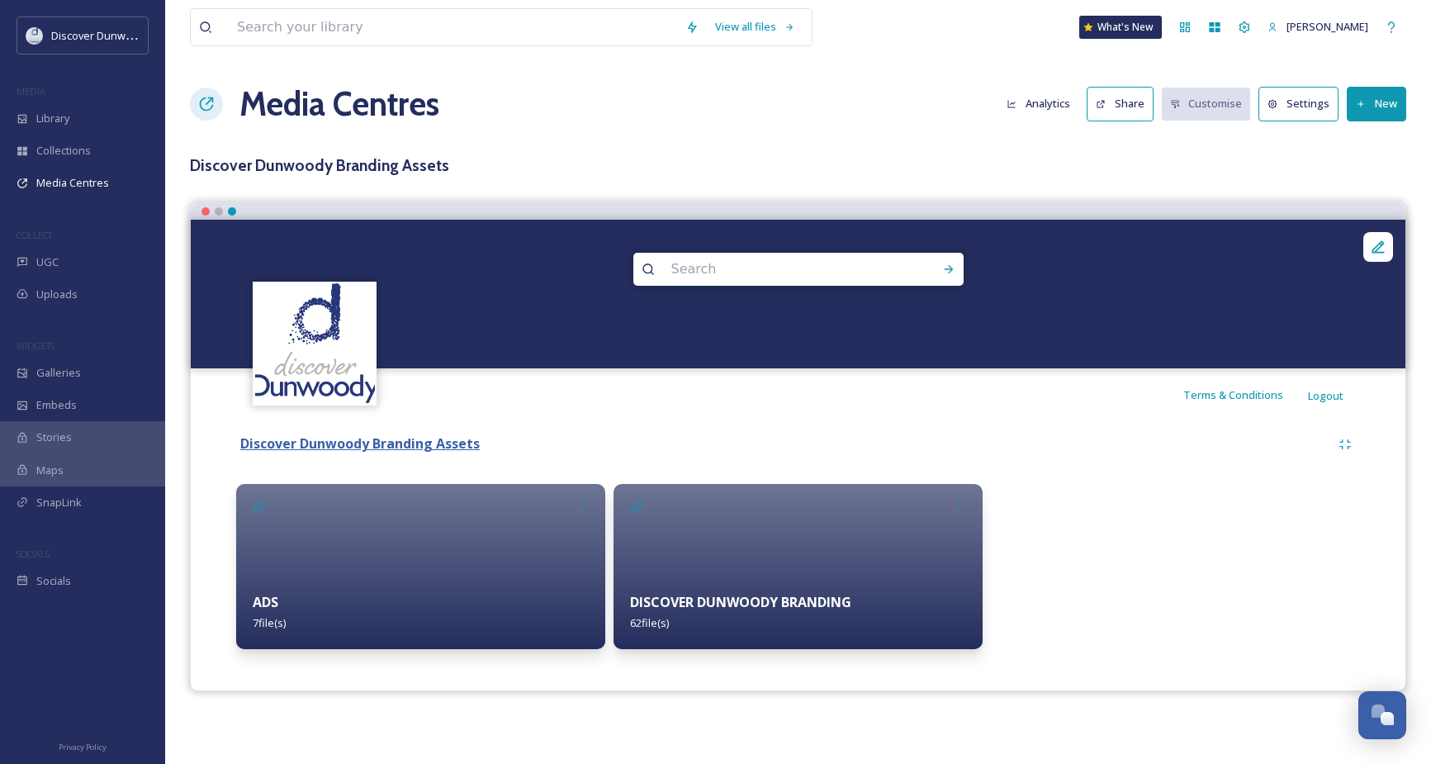
click at [307, 443] on strong "Discover Dunwoody Branding Assets" at bounding box center [359, 443] width 239 height 18
click at [281, 94] on h1 "Media Centres" at bounding box center [339, 104] width 200 height 50
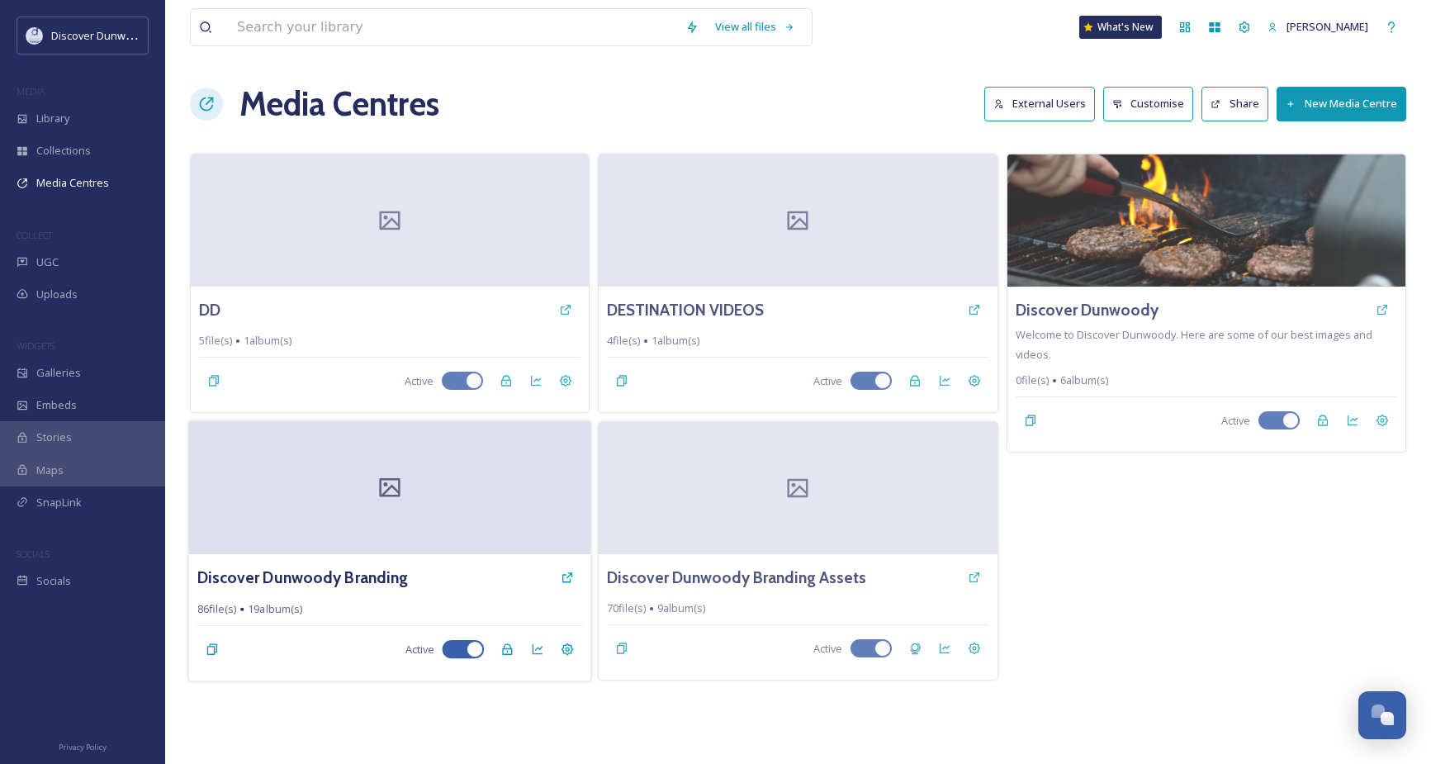
click at [291, 475] on div at bounding box center [390, 488] width 402 height 134
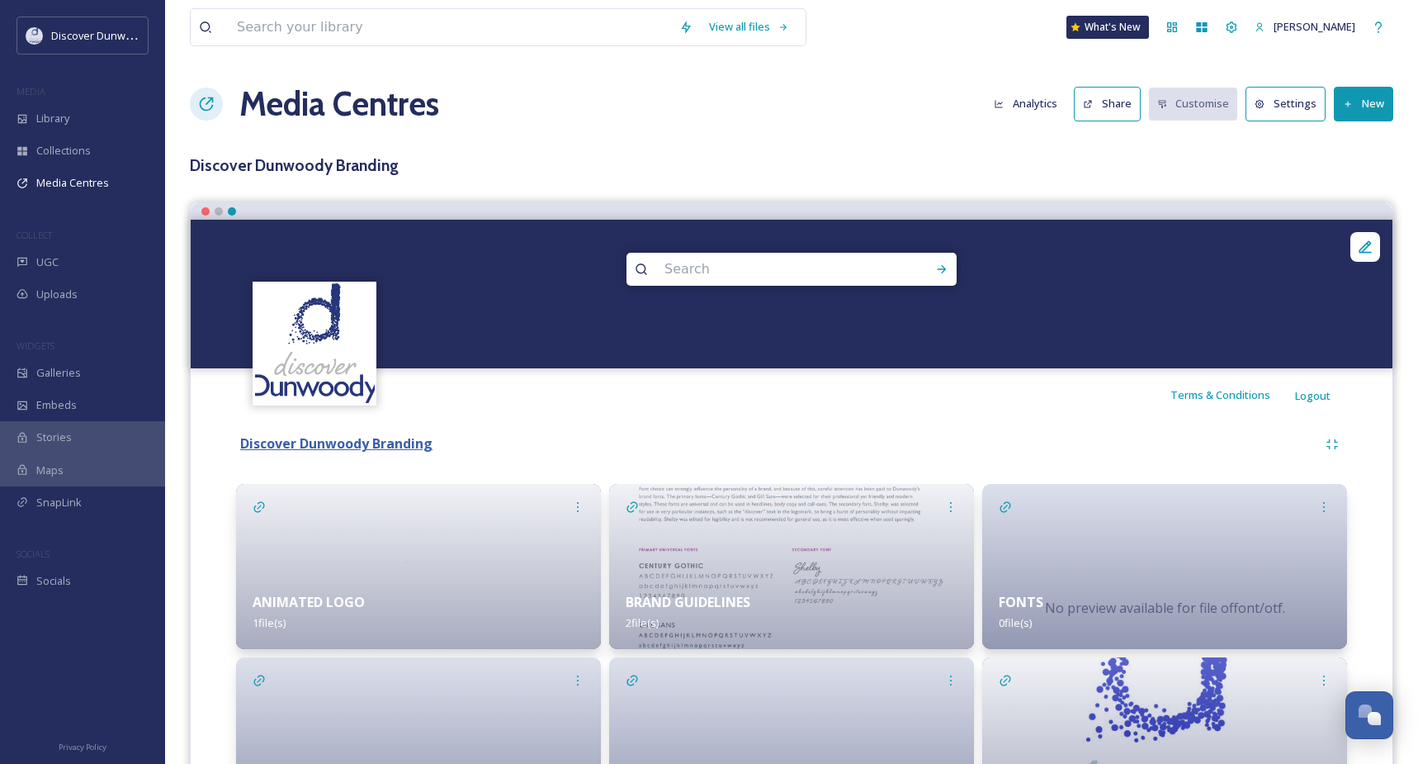
click at [274, 438] on strong "Discover Dunwoody Branding" at bounding box center [336, 443] width 192 height 18
click at [300, 88] on h1 "Media Centres" at bounding box center [339, 104] width 200 height 50
